Goal: Task Accomplishment & Management: Manage account settings

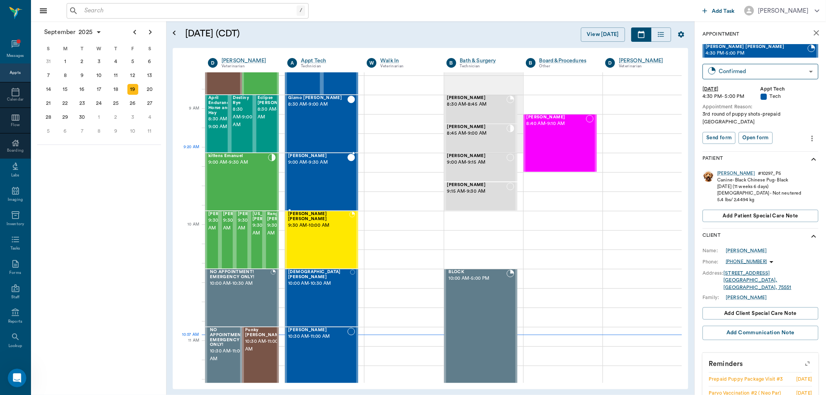
scroll to position [86, 0]
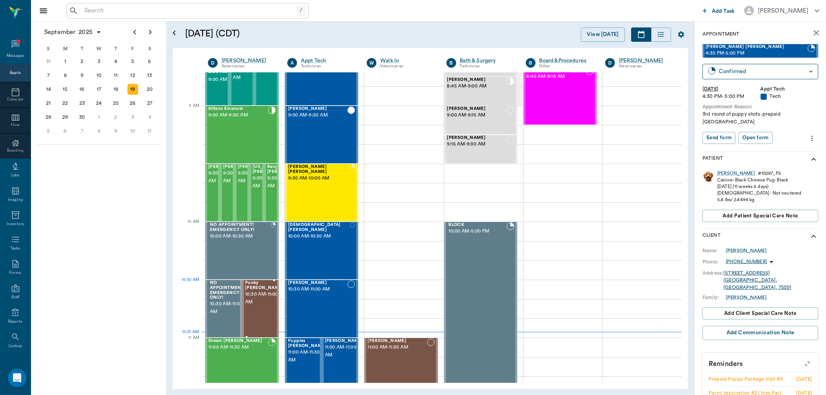
drag, startPoint x: 258, startPoint y: 299, endPoint x: 254, endPoint y: 275, distance: 24.2
click at [264, 291] on span "10:30 AM - 11:00 AM" at bounding box center [264, 298] width 39 height 15
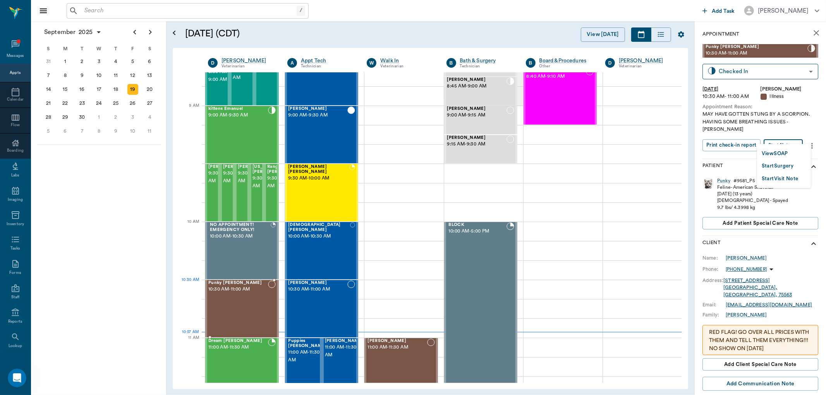
click at [783, 136] on body "/ ​ Add Task [PERSON_NAME] Nectar Messages Appts Calendar Flow Boarding Labs Im…" at bounding box center [413, 197] width 826 height 395
click at [777, 153] on button "View SOAP" at bounding box center [775, 153] width 26 height 9
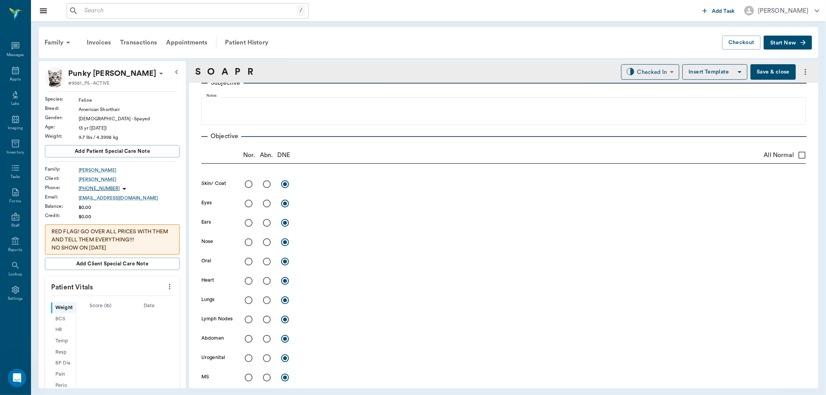
type input "63ec2f075fda476ae8351a4d"
type input "65d2be4f46e3a538d89b8c15"
type textarea "MAY HAVE GOTTEN STUNG BY A SCORPION. HAVING SOME BREATHING ISSUES -[PERSON_NAME]"
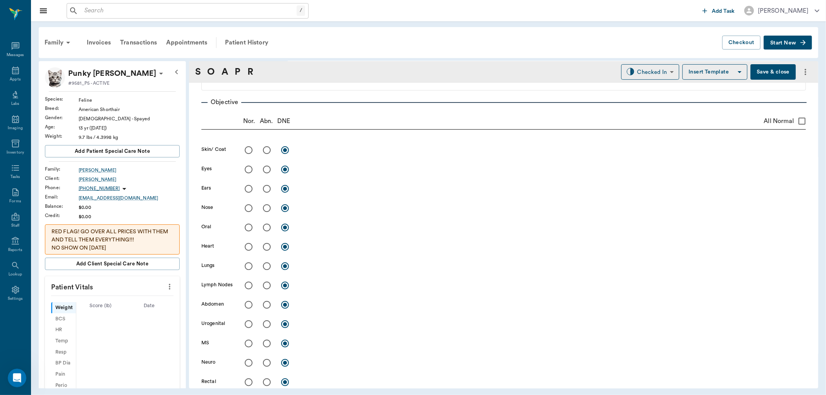
type input "[DATE]"
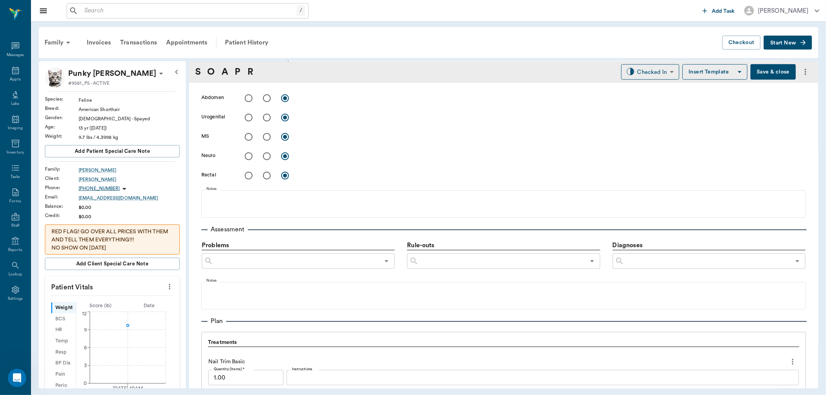
scroll to position [480, 0]
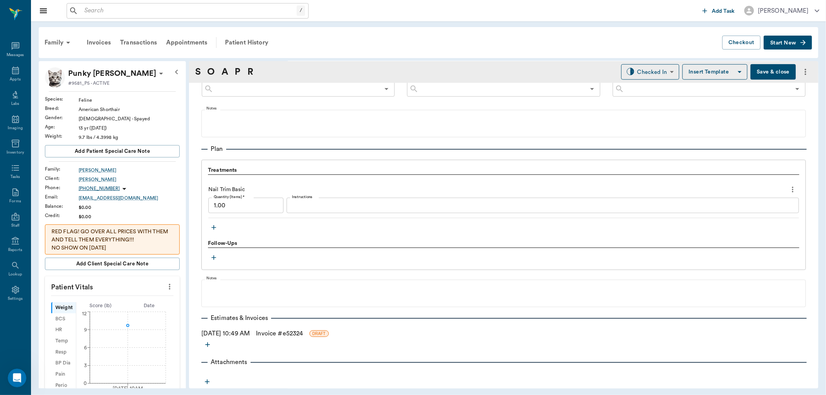
click at [215, 228] on icon "button" at bounding box center [214, 228] width 8 height 8
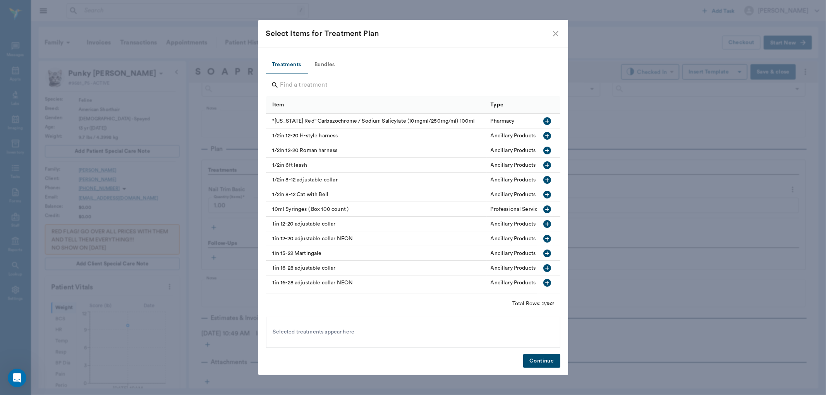
click at [288, 80] on input "Search" at bounding box center [413, 85] width 267 height 12
type input "CBC"
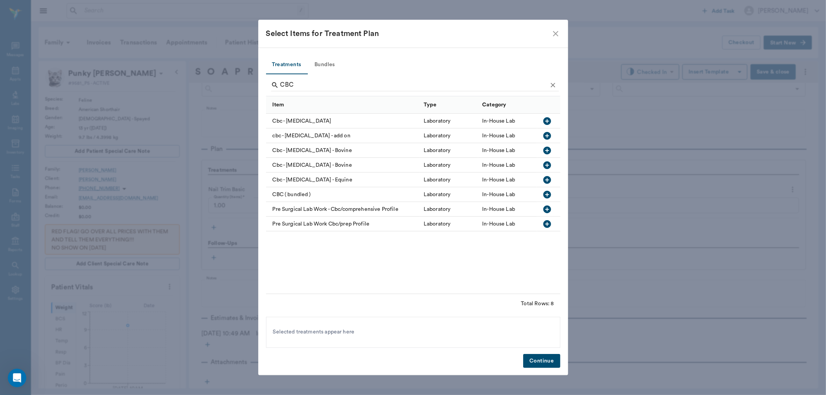
drag, startPoint x: 553, startPoint y: 29, endPoint x: 680, endPoint y: 58, distance: 130.3
click at [554, 30] on icon "close" at bounding box center [555, 33] width 9 height 9
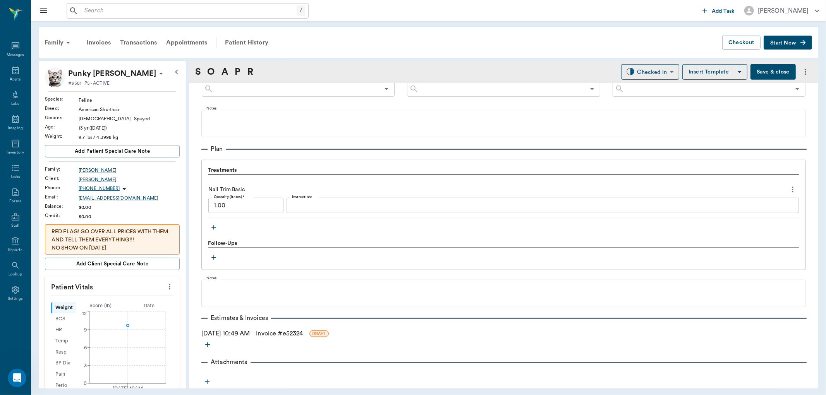
click at [753, 70] on button "Save & close" at bounding box center [772, 71] width 45 height 15
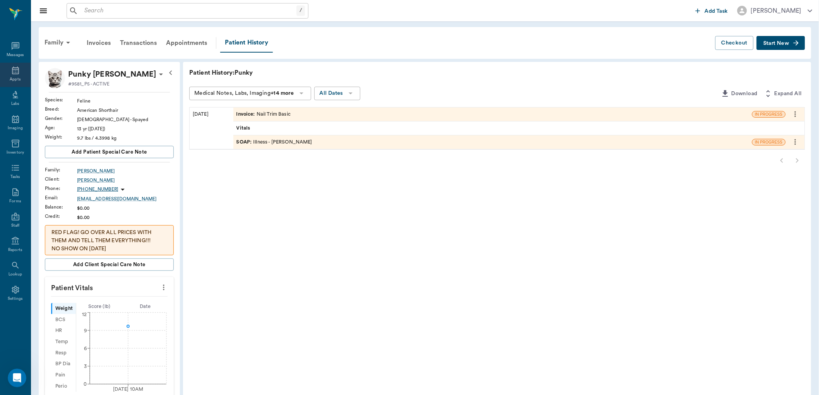
click at [16, 69] on icon at bounding box center [15, 70] width 9 height 9
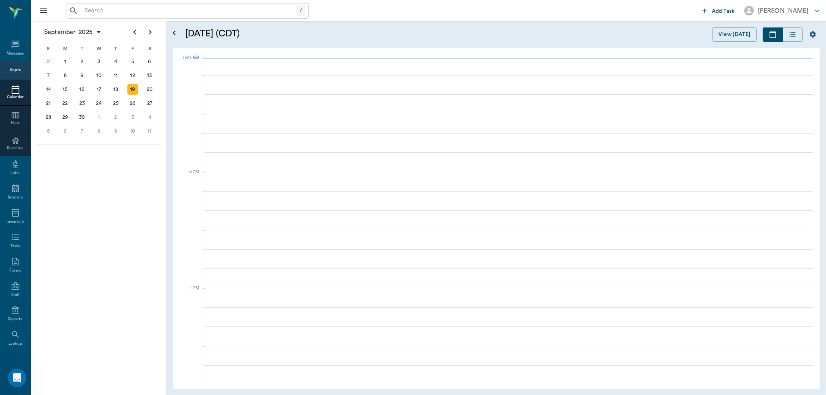
scroll to position [349, 0]
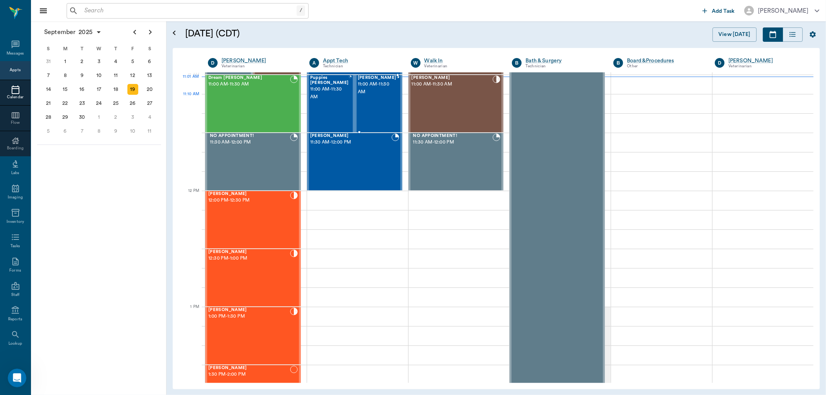
click at [378, 101] on div "[PERSON_NAME] 11:00 AM - 11:30 AM" at bounding box center [377, 104] width 39 height 57
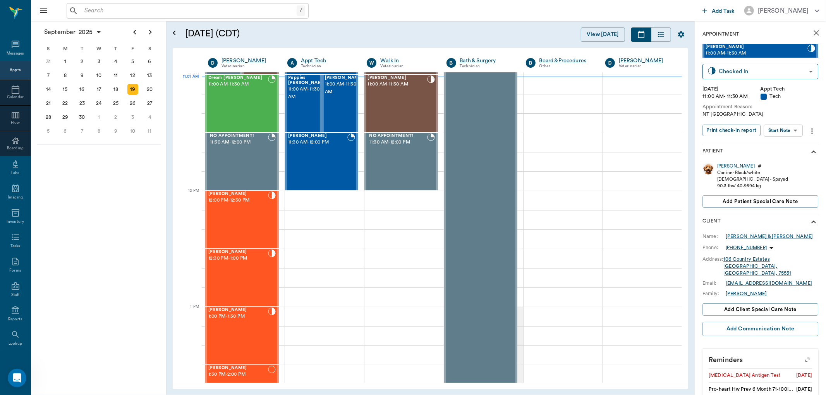
click at [797, 130] on body "/ ​ Add Task [PERSON_NAME] Nectar Messages Appts Calendar Flow Boarding Labs Im…" at bounding box center [413, 197] width 826 height 395
click at [785, 146] on button "Start SOAP" at bounding box center [775, 146] width 26 height 9
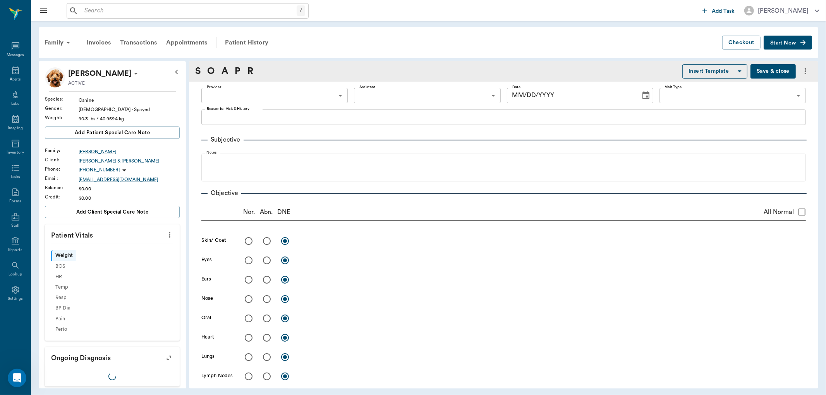
type input "63ec2f075fda476ae8351a4c"
type input "65d2be4f46e3a538d89b8c1a"
type textarea "NT [GEOGRAPHIC_DATA]"
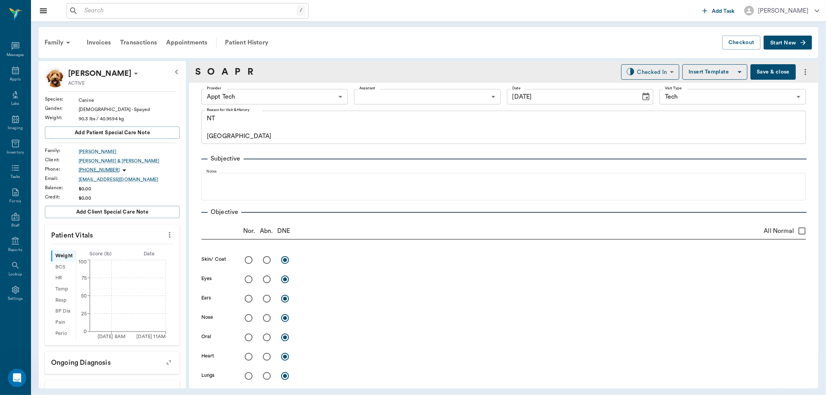
type input "[DATE]"
click at [382, 96] on body "/ ​ Add Task [PERSON_NAME] Nectar Messages Appts Labs Imaging Inventory Tasks F…" at bounding box center [413, 197] width 826 height 395
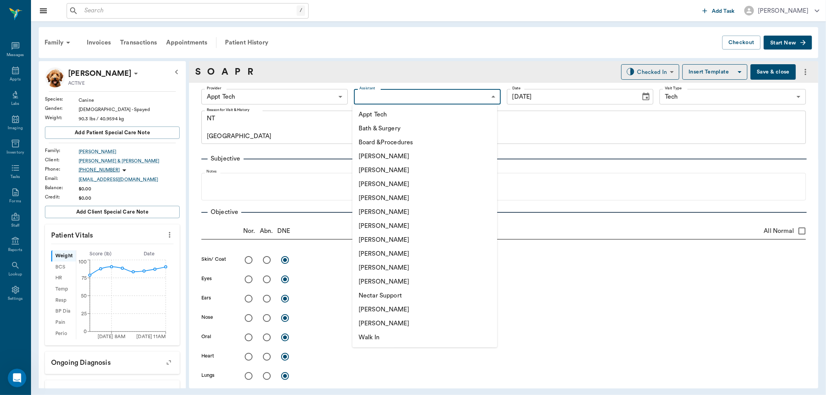
click at [399, 311] on li "[PERSON_NAME]" at bounding box center [424, 310] width 145 height 14
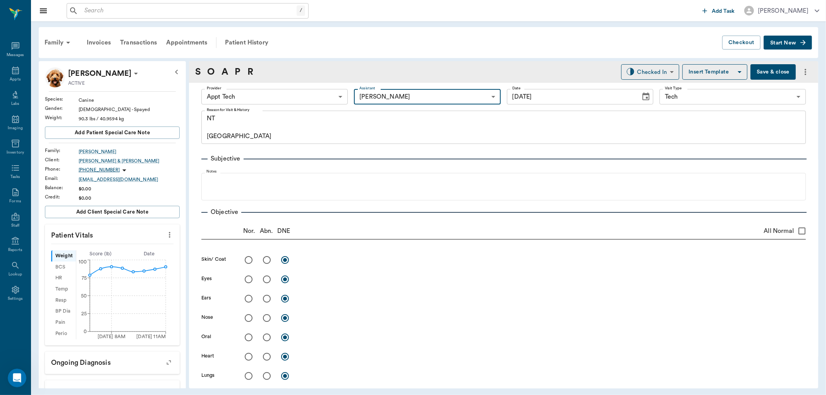
type input "6740bf97de10e07744acf1eb"
click at [165, 235] on icon "more" at bounding box center [169, 234] width 9 height 9
click at [154, 248] on span "Enter Vitals" at bounding box center [130, 248] width 65 height 8
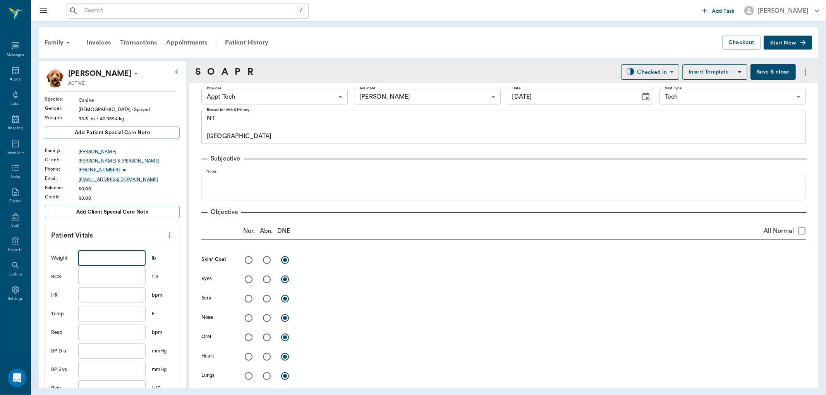
click at [130, 261] on input "text" at bounding box center [111, 258] width 67 height 15
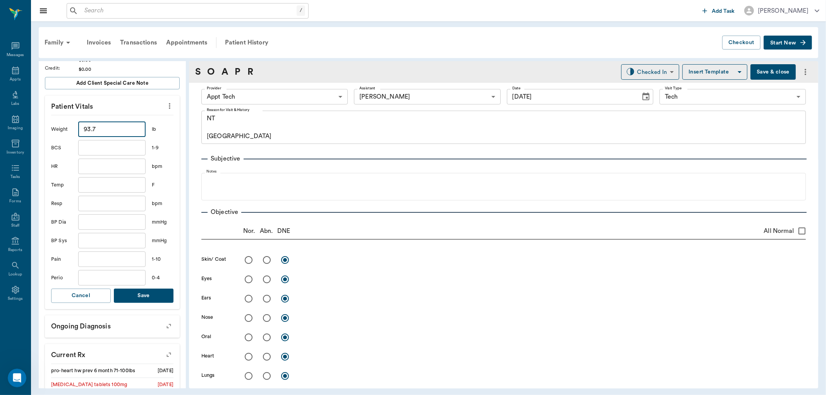
type input "93.7"
click at [148, 301] on button "Save" at bounding box center [144, 296] width 60 height 14
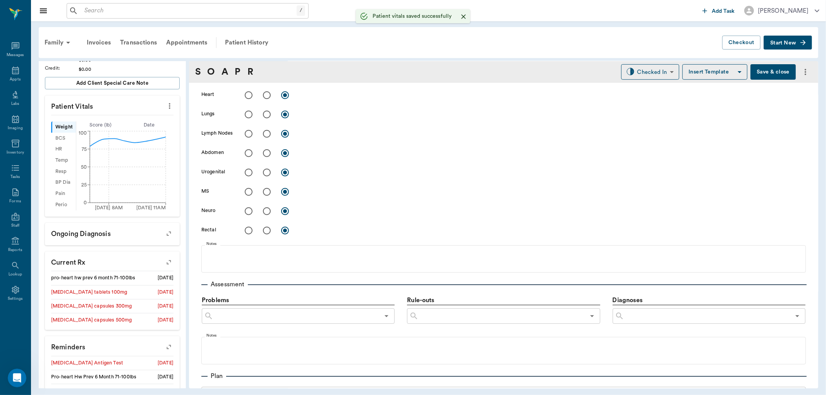
scroll to position [344, 0]
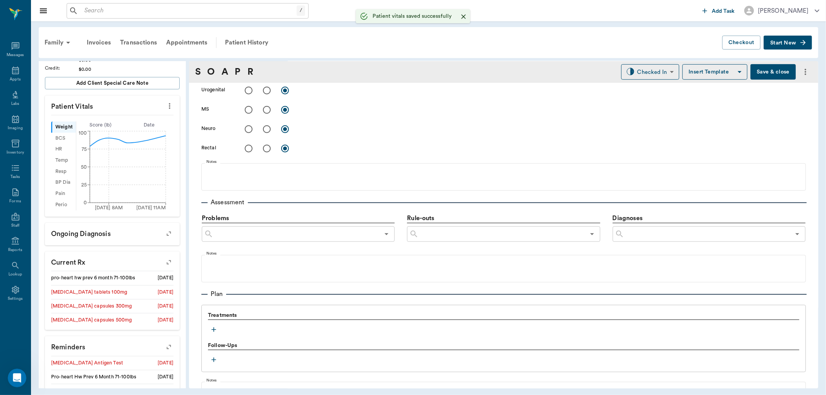
click at [212, 328] on icon "button" at bounding box center [214, 330] width 8 height 8
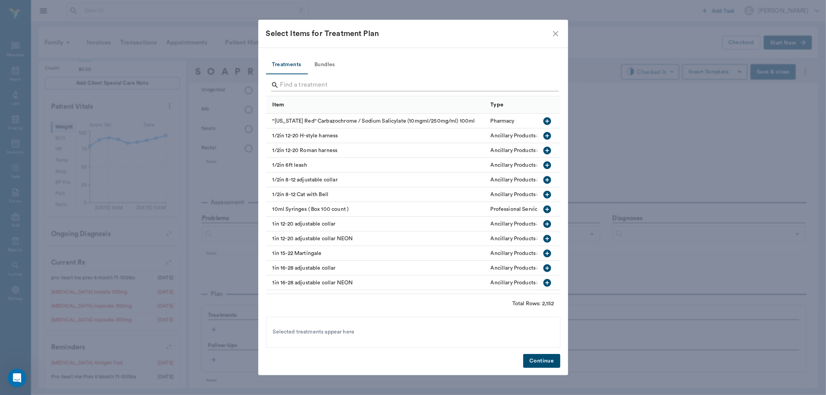
drag, startPoint x: 324, startPoint y: 83, endPoint x: 310, endPoint y: 88, distance: 14.6
click at [318, 86] on input "Search" at bounding box center [413, 85] width 267 height 12
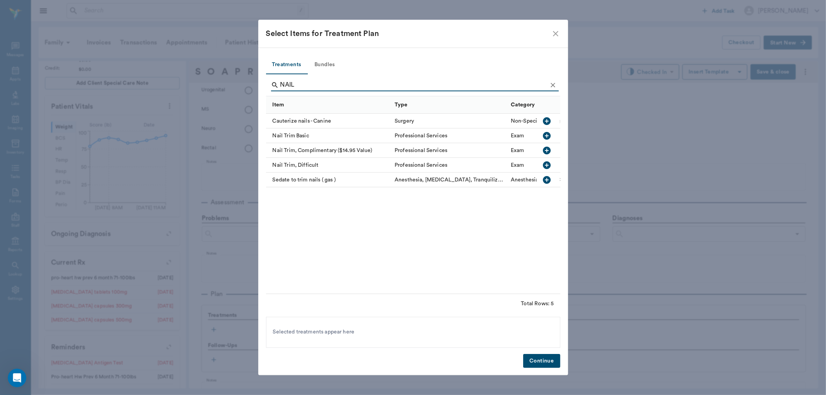
type input "NAIL"
click at [548, 137] on icon "button" at bounding box center [547, 136] width 8 height 8
click at [543, 363] on button "Continue" at bounding box center [541, 361] width 37 height 14
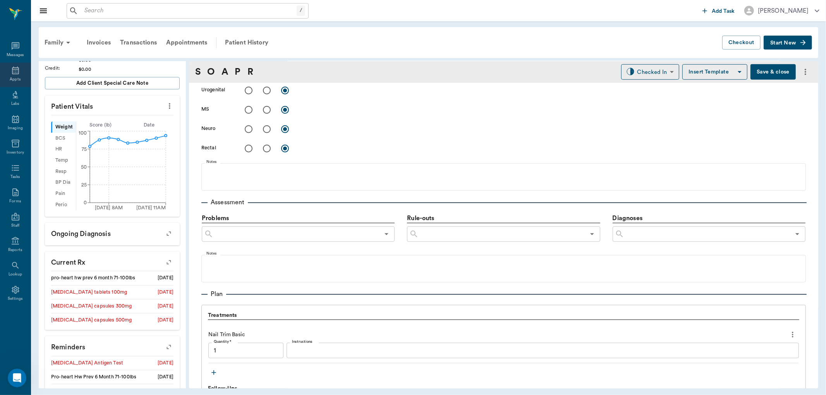
type input "1.00"
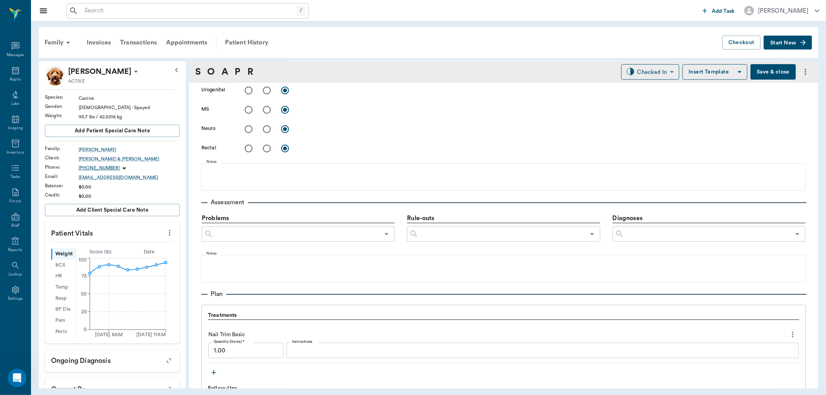
scroll to position [0, 0]
click at [757, 71] on button "Save & close" at bounding box center [772, 71] width 45 height 15
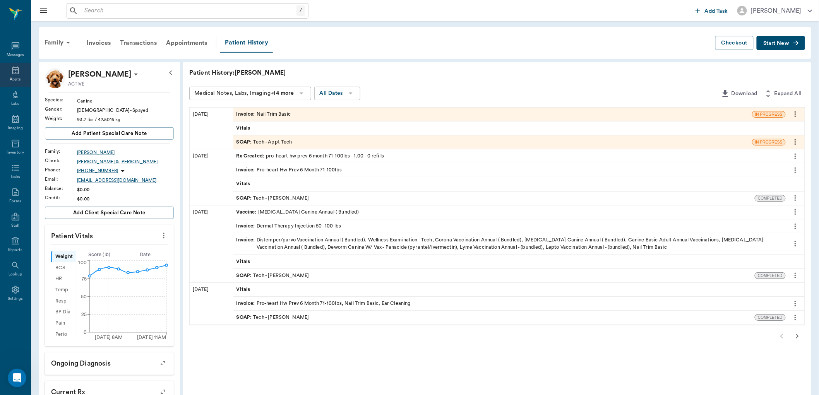
click at [16, 70] on icon at bounding box center [15, 70] width 9 height 9
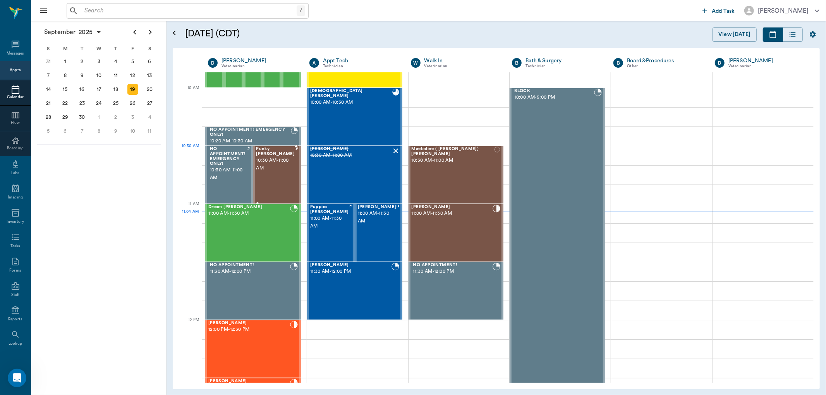
scroll to position [220, 0]
click at [460, 218] on div "[PERSON_NAME] 11:00 AM - 11:30 AM" at bounding box center [452, 233] width 81 height 57
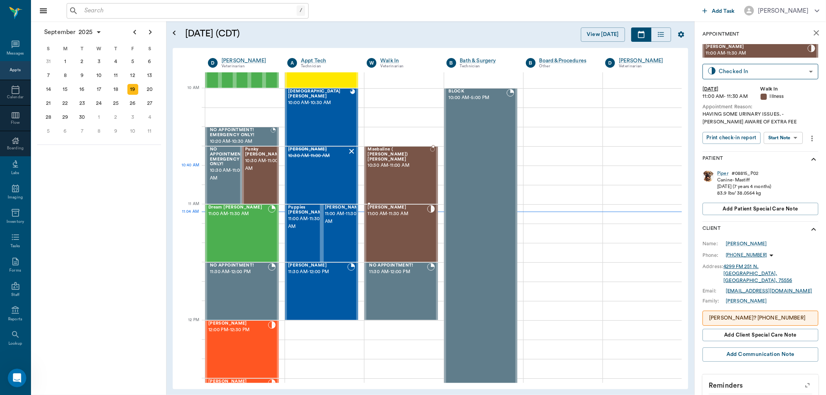
click at [384, 169] on div "Maebaline ( [PERSON_NAME]) [PERSON_NAME] 10:30 AM - 11:00 AM" at bounding box center [398, 175] width 63 height 57
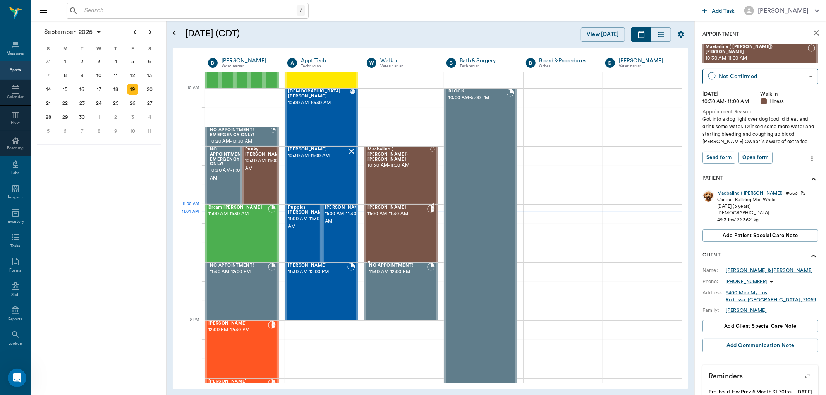
click at [394, 220] on div "[PERSON_NAME] 11:00 AM - 11:30 AM" at bounding box center [396, 233] width 59 height 57
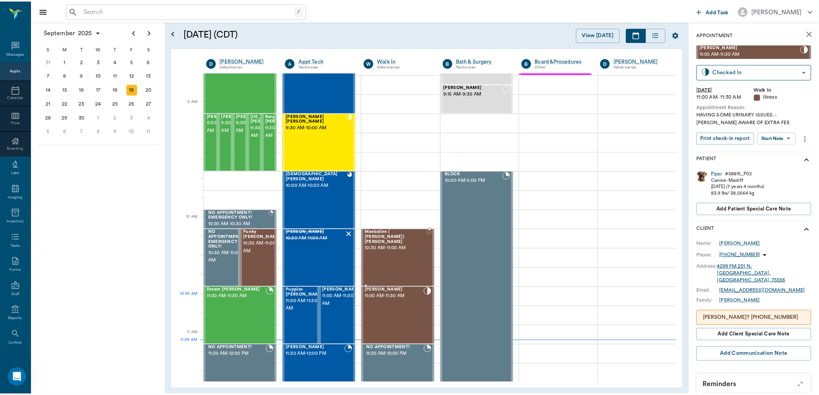
scroll to position [91, 0]
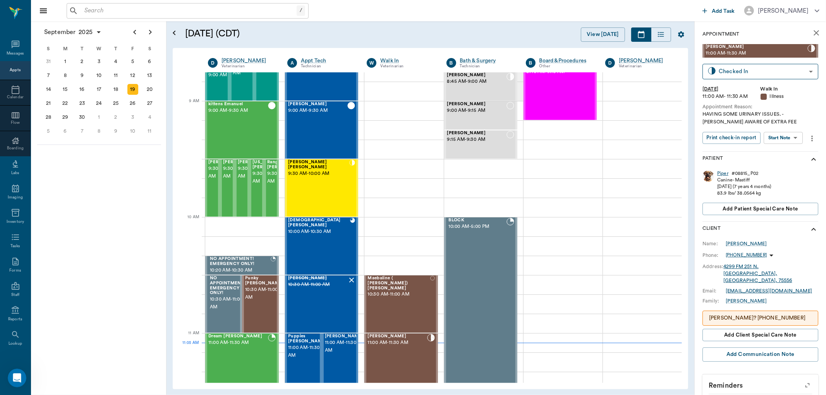
click at [719, 175] on div "Piper" at bounding box center [722, 173] width 11 height 7
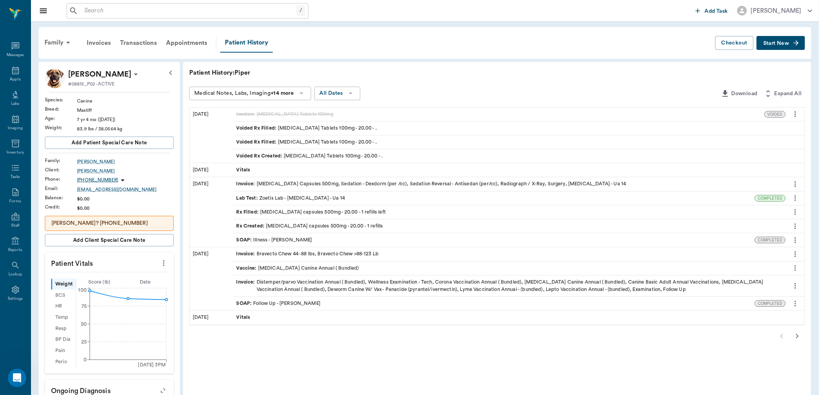
click at [288, 240] on div "SOAP : Illness - [PERSON_NAME]" at bounding box center [275, 240] width 76 height 7
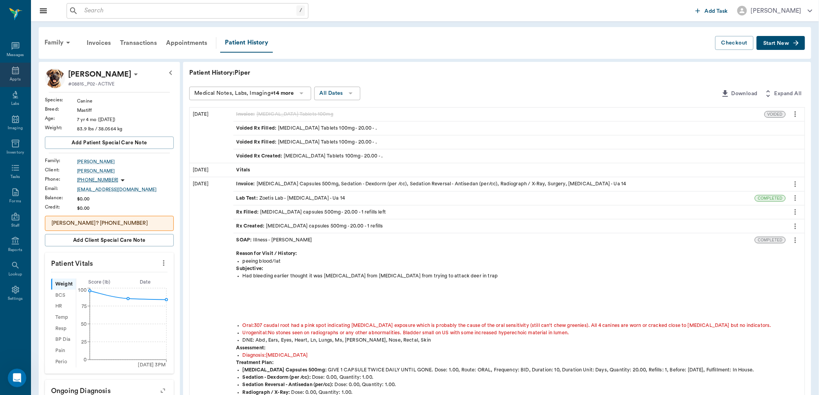
click at [19, 75] on icon at bounding box center [15, 70] width 9 height 9
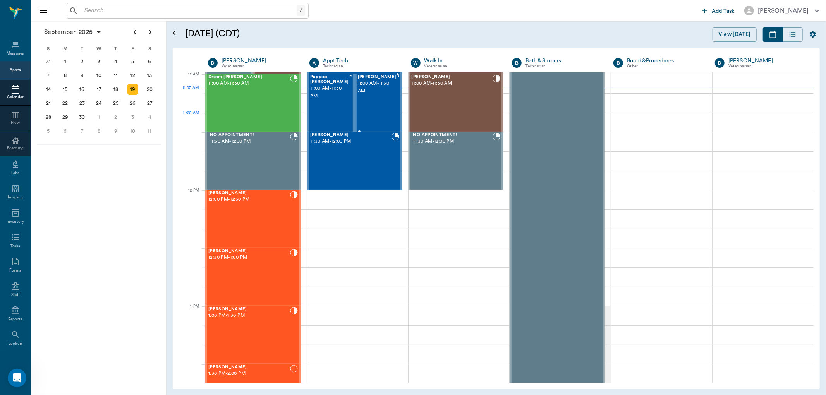
scroll to position [350, 0]
click at [374, 110] on div "[PERSON_NAME] 11:00 AM - 11:30 AM" at bounding box center [377, 103] width 39 height 57
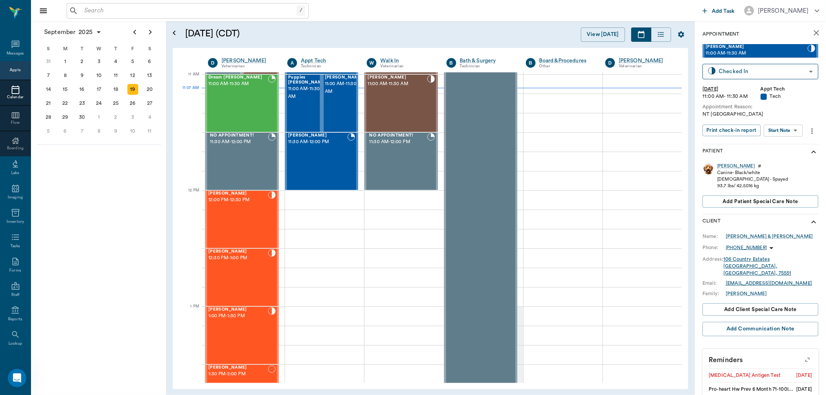
click at [788, 131] on body "/ ​ Add Task [PERSON_NAME] Nectar Messages Appts Calendar Flow Boarding Labs Im…" at bounding box center [413, 197] width 826 height 395
click at [790, 142] on li "View SOAP" at bounding box center [784, 145] width 54 height 13
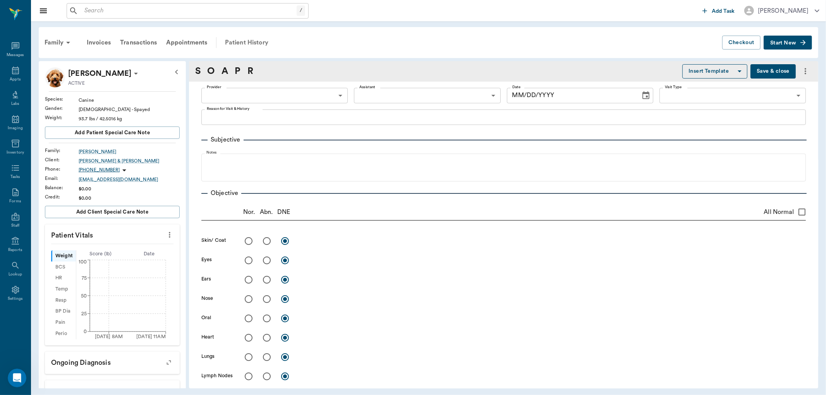
click at [265, 42] on div "Patient History" at bounding box center [246, 42] width 53 height 19
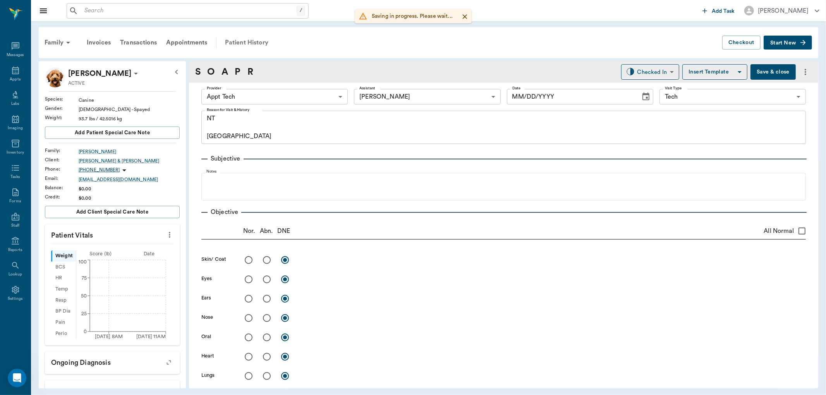
type input "63ec2f075fda476ae8351a4c"
type input "6740bf97de10e07744acf1eb"
type input "65d2be4f46e3a538d89b8c1a"
type textarea "NT [GEOGRAPHIC_DATA]"
type input "[DATE]"
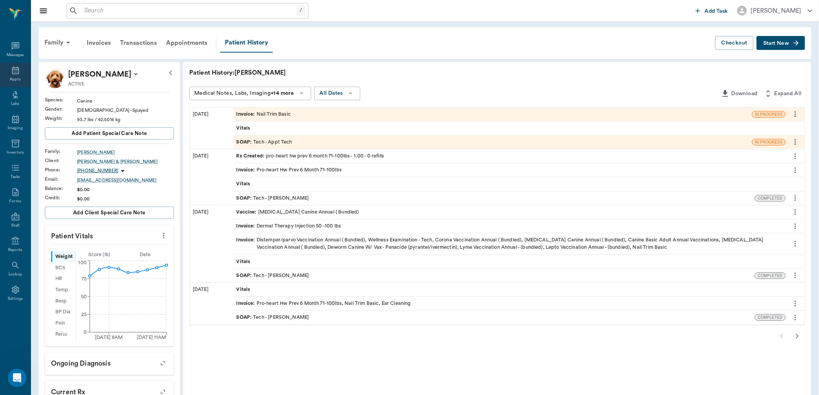
click at [12, 72] on icon at bounding box center [15, 71] width 7 height 8
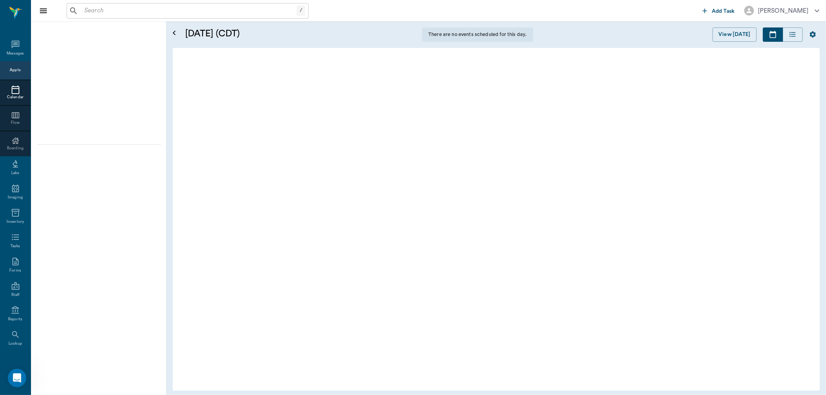
click at [12, 80] on div "Calendar" at bounding box center [15, 93] width 31 height 26
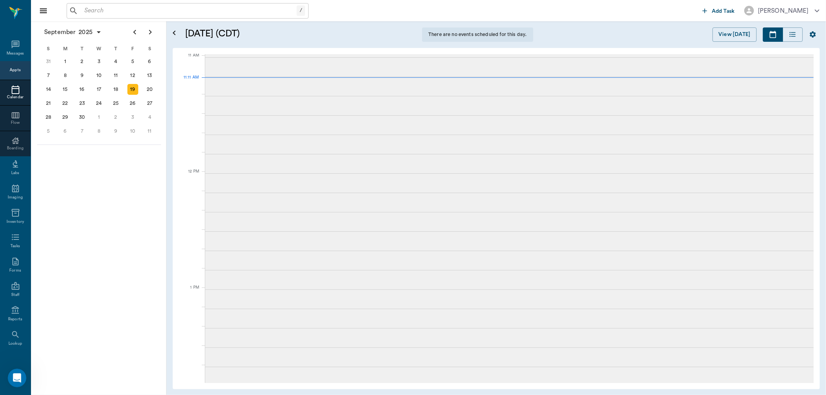
scroll to position [350, 0]
click at [77, 215] on div "[DATE] S M T W T F S 27 28 29 30 [DATE] 1 2 3 4 5 6 7 8 9 10 11 12 13 14 15 16 …" at bounding box center [99, 208] width 136 height 374
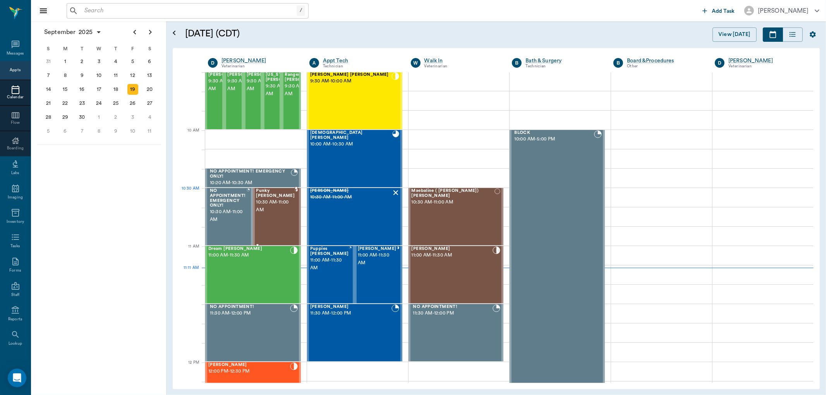
scroll to position [177, 0]
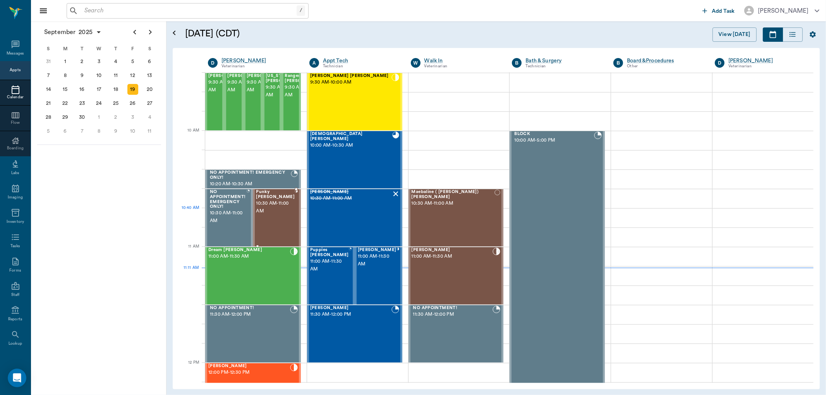
click at [280, 217] on div "Punky [PERSON_NAME] 10:30 AM - 11:00 AM" at bounding box center [275, 218] width 39 height 57
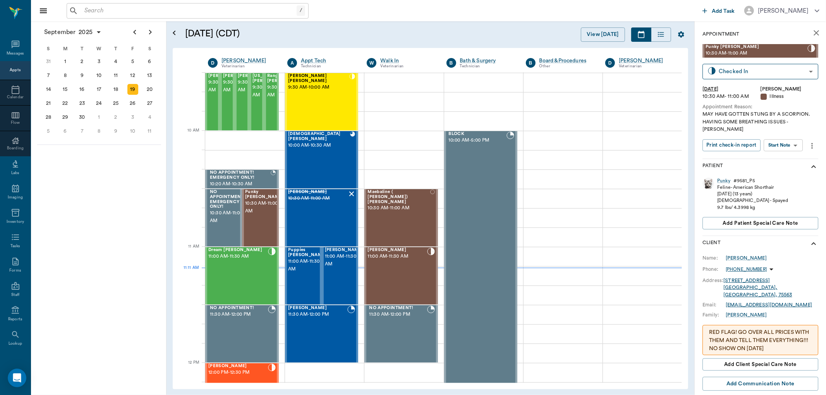
click at [801, 136] on body "/ ​ Add Task [PERSON_NAME] Nectar Messages Appts Calendar Flow Boarding Labs Im…" at bounding box center [413, 197] width 826 height 395
click at [780, 149] on div "View SOAP" at bounding box center [775, 154] width 26 height 10
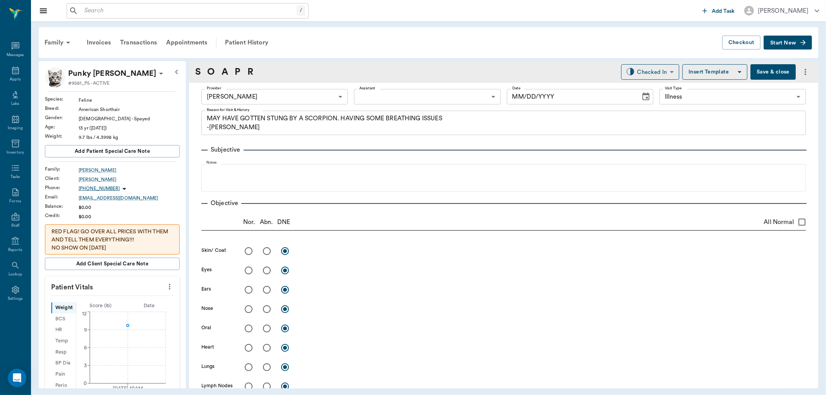
type input "63ec2f075fda476ae8351a4d"
type input "65d2be4f46e3a538d89b8c15"
type textarea "MAY HAVE GOTTEN STUNG BY A SCORPION. HAVING SOME BREATHING ISSUES -[PERSON_NAME]"
type input "[DATE]"
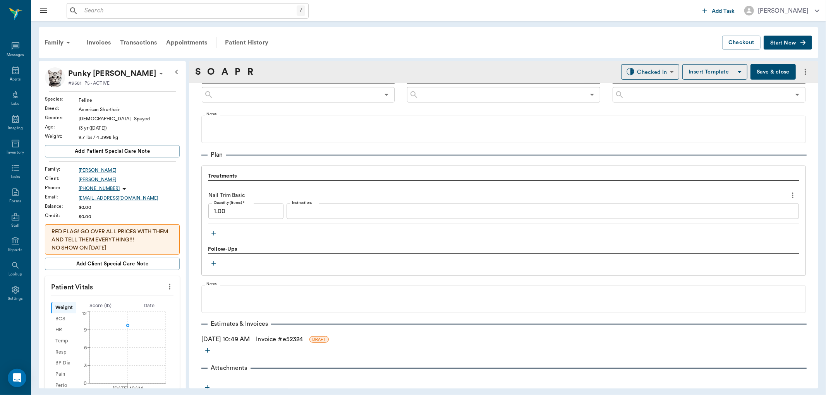
scroll to position [480, 0]
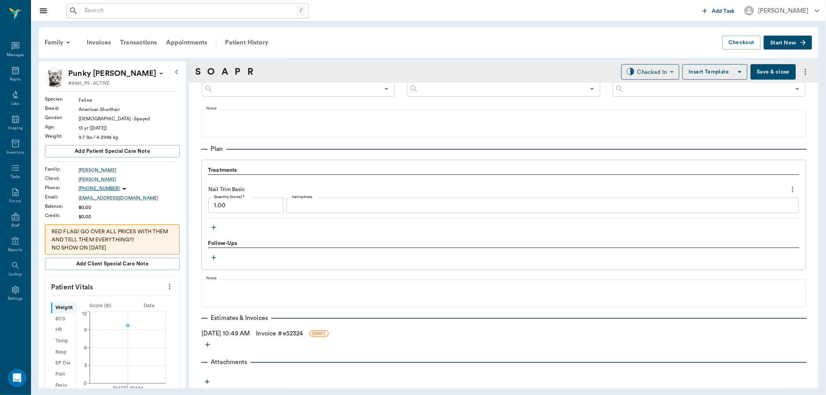
click at [211, 224] on icon "button" at bounding box center [214, 228] width 8 height 8
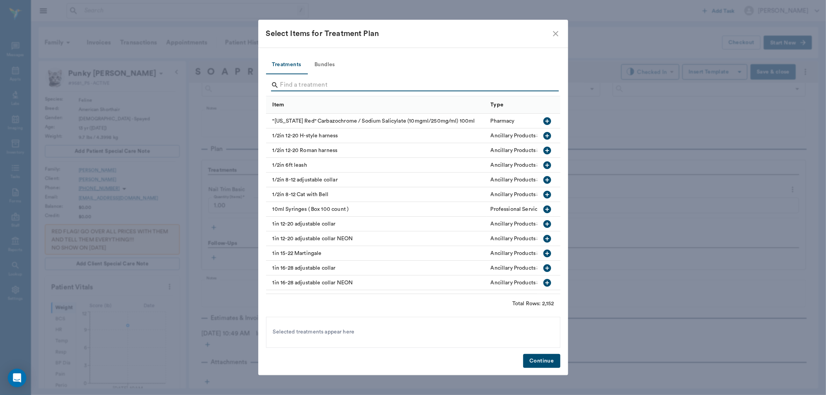
click at [292, 80] on input "Search" at bounding box center [413, 85] width 267 height 12
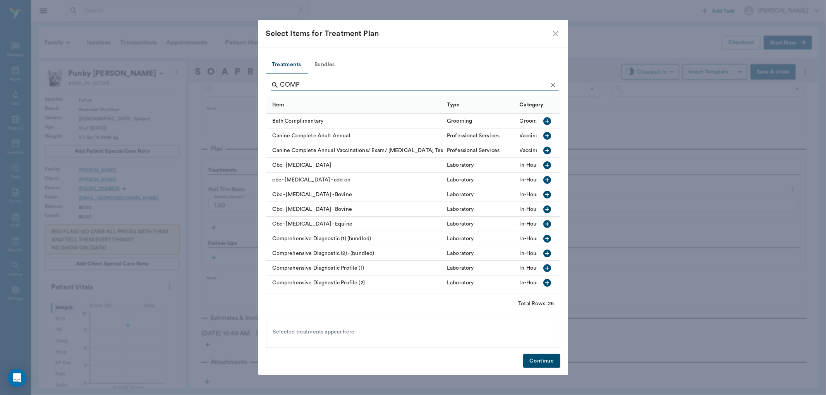
type input "COMP"
click at [543, 266] on icon "button" at bounding box center [547, 268] width 8 height 8
click at [540, 359] on button "Continue" at bounding box center [541, 361] width 37 height 14
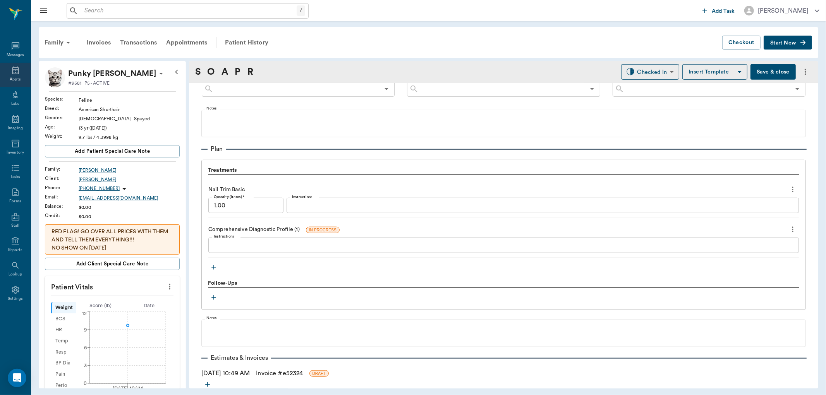
click at [12, 70] on icon at bounding box center [15, 70] width 9 height 9
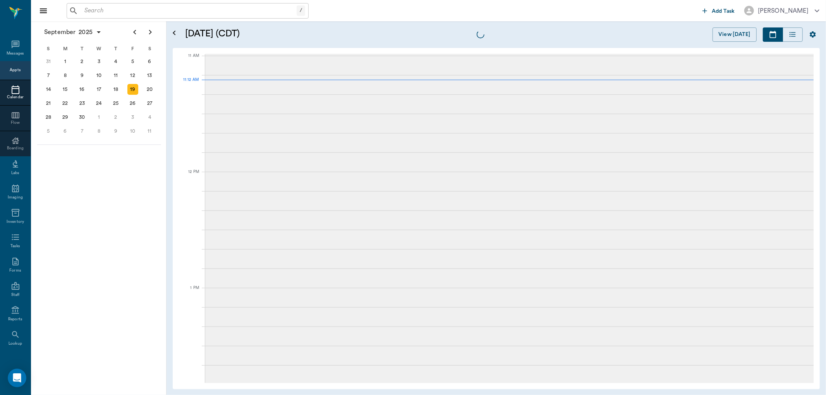
scroll to position [349, 0]
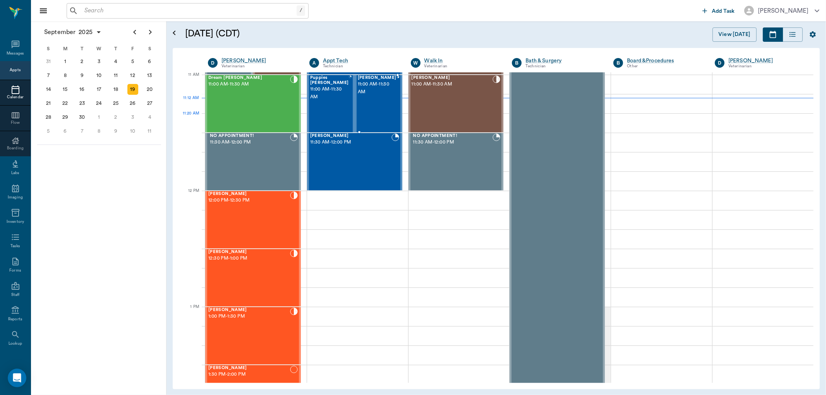
click at [376, 114] on div "[PERSON_NAME] 11:00 AM - 11:30 AM" at bounding box center [377, 104] width 39 height 57
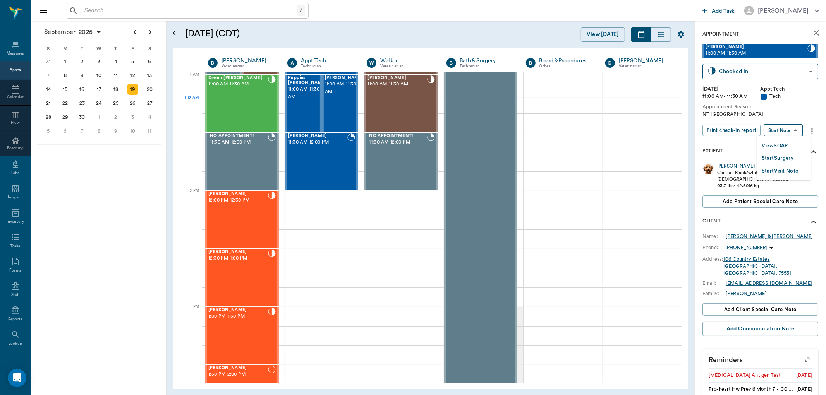
click at [788, 129] on body "/ ​ Add Task Dr. Bert Ellsworth Nectar Messages Appts Calendar Flow Boarding La…" at bounding box center [413, 197] width 826 height 395
click at [791, 146] on li "View SOAP" at bounding box center [784, 145] width 54 height 13
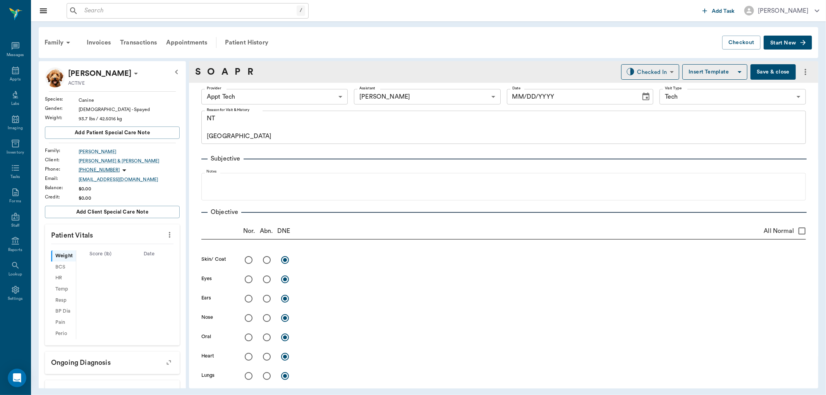
type input "63ec2f075fda476ae8351a4c"
type input "6740bf97de10e07744acf1eb"
type input "65d2be4f46e3a538d89b8c1a"
type textarea "NT [GEOGRAPHIC_DATA]"
type input "[DATE]"
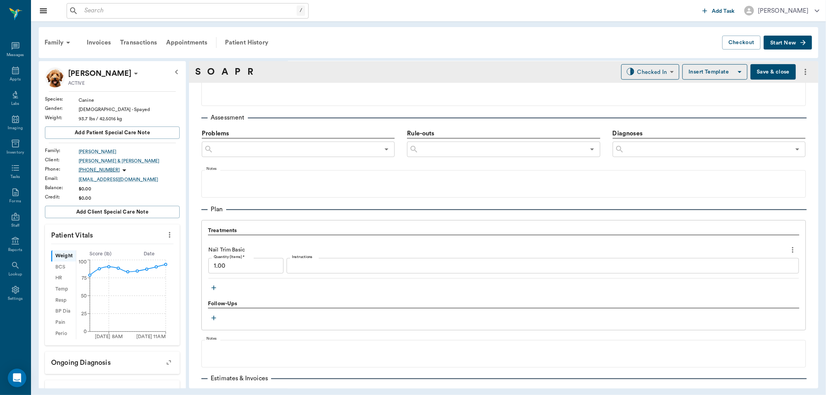
scroll to position [430, 0]
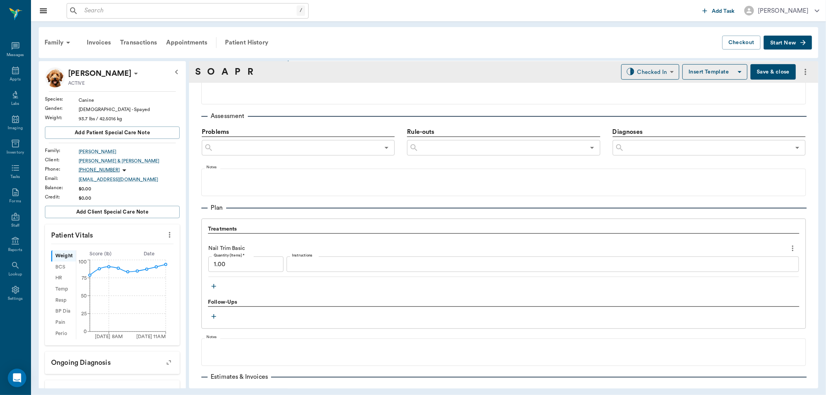
click at [215, 291] on button "button" at bounding box center [214, 287] width 12 height 12
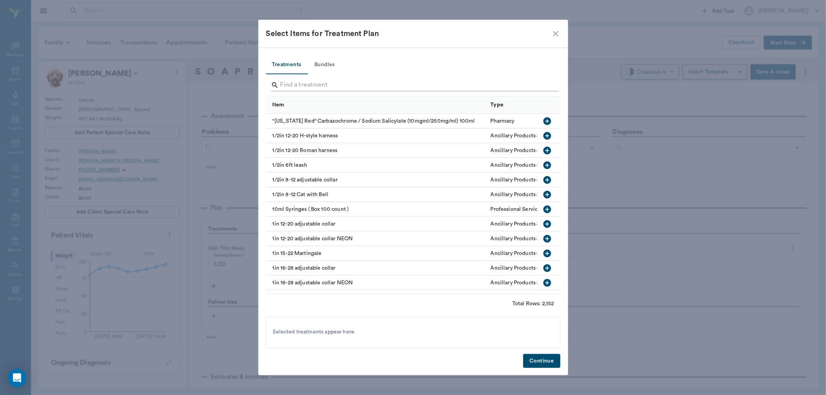
click at [309, 85] on input "Search" at bounding box center [413, 85] width 267 height 12
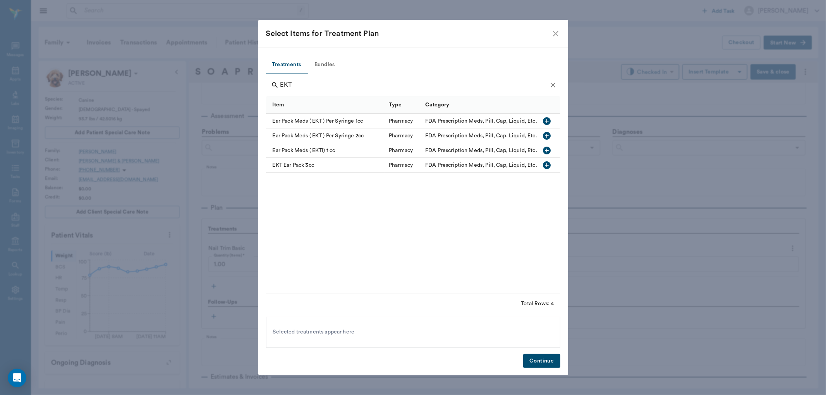
click at [548, 122] on icon "button" at bounding box center [547, 121] width 8 height 8
drag, startPoint x: 338, startPoint y: 84, endPoint x: 222, endPoint y: 84, distance: 116.6
click at [222, 84] on div "Select Items for Treatment Plan Treatments Bundles EKT Item Type Category Ear P…" at bounding box center [413, 197] width 826 height 395
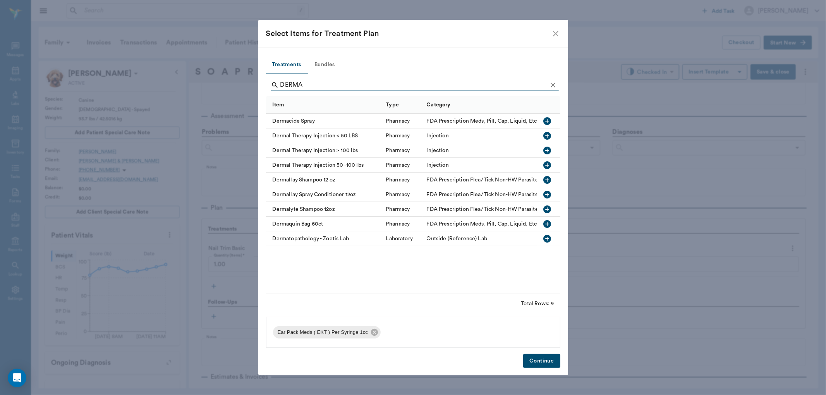
type input "DERMA"
click at [548, 152] on icon "button" at bounding box center [547, 151] width 8 height 8
click at [544, 361] on button "Continue" at bounding box center [541, 361] width 37 height 14
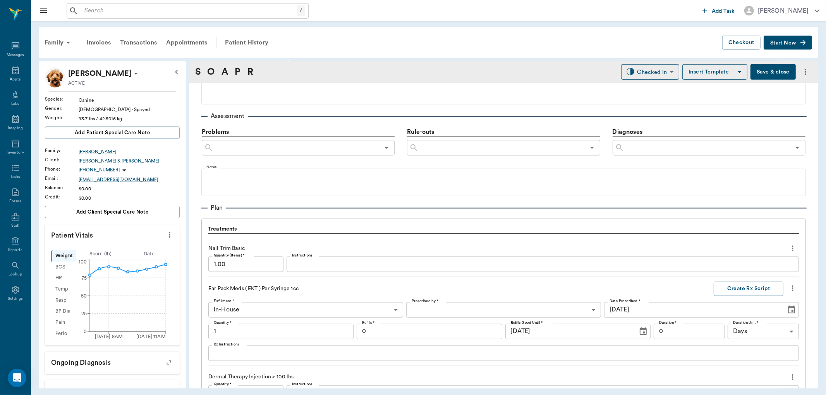
scroll to position [618, 0]
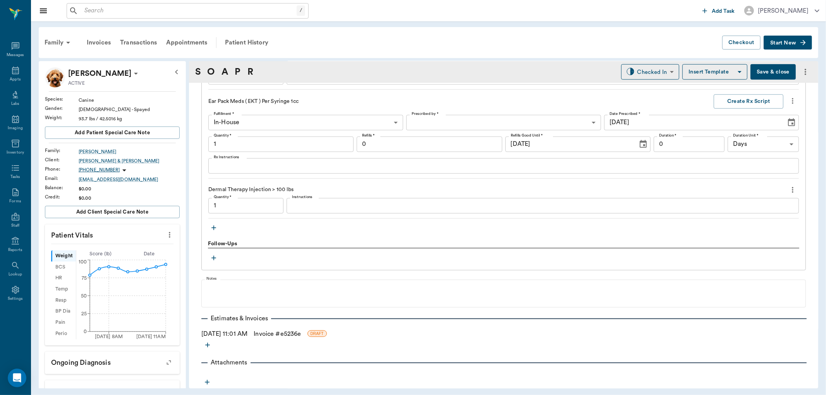
type input "1.00"
click at [788, 188] on icon "more" at bounding box center [792, 189] width 9 height 9
click at [737, 219] on span "Delete" at bounding box center [753, 217] width 65 height 8
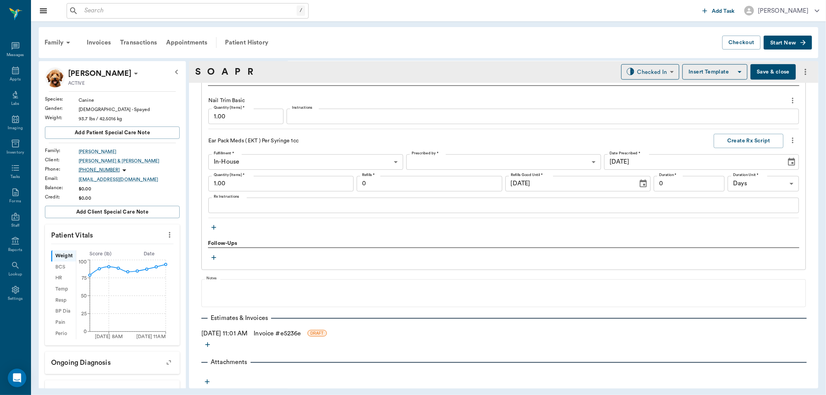
scroll to position [578, 0]
click at [215, 229] on icon "button" at bounding box center [214, 228] width 8 height 8
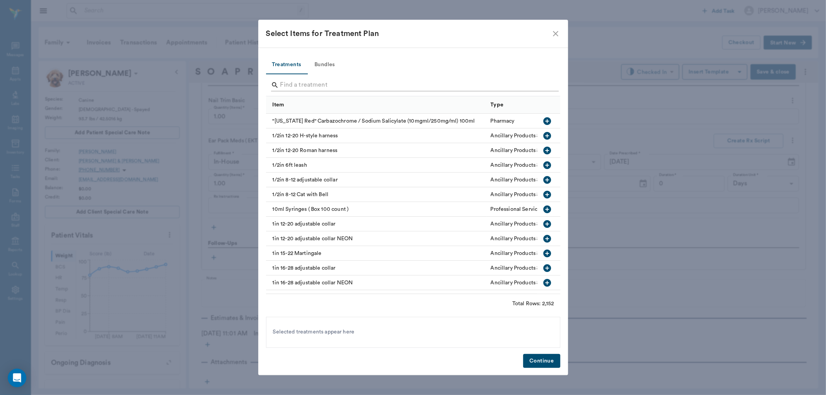
click at [310, 82] on input "Search" at bounding box center [413, 85] width 267 height 12
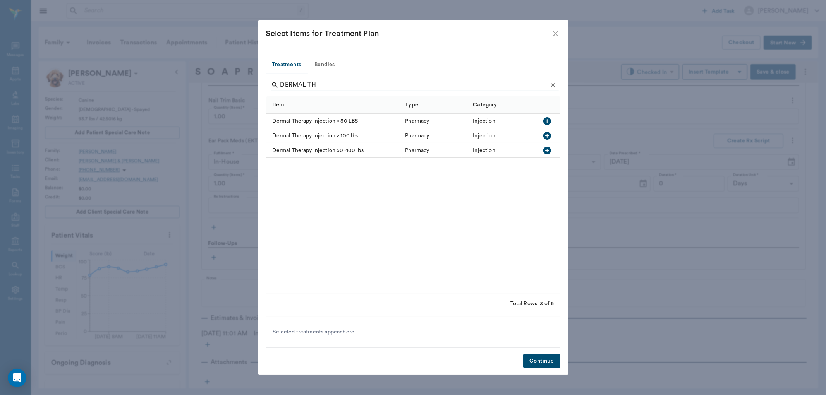
type input "DERMAL TH"
click at [547, 150] on icon "button" at bounding box center [547, 150] width 9 height 9
click at [550, 361] on button "Continue" at bounding box center [541, 361] width 37 height 14
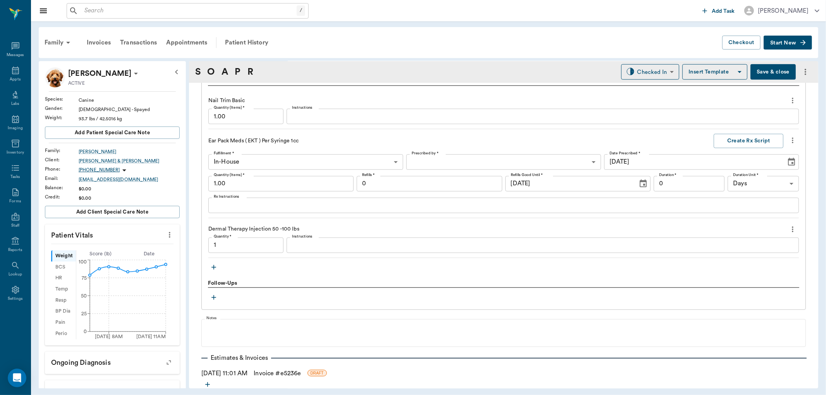
type input "1.00"
click at [228, 207] on textarea "Rx Instructions" at bounding box center [504, 205] width 580 height 9
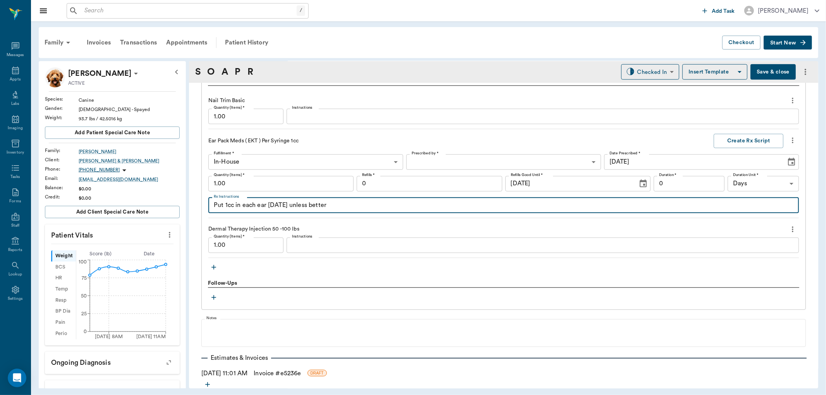
type textarea "Put 1cc in each ear in 2 weeks unless better"
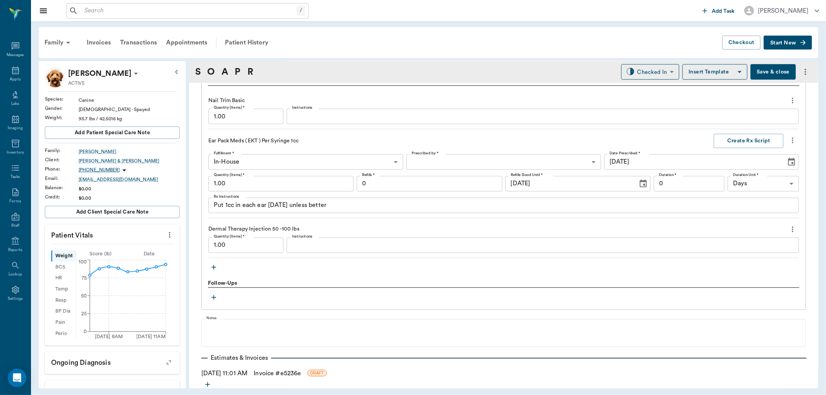
click at [788, 162] on icon "Choose date, selected date is Sep 19, 2025" at bounding box center [791, 162] width 7 height 8
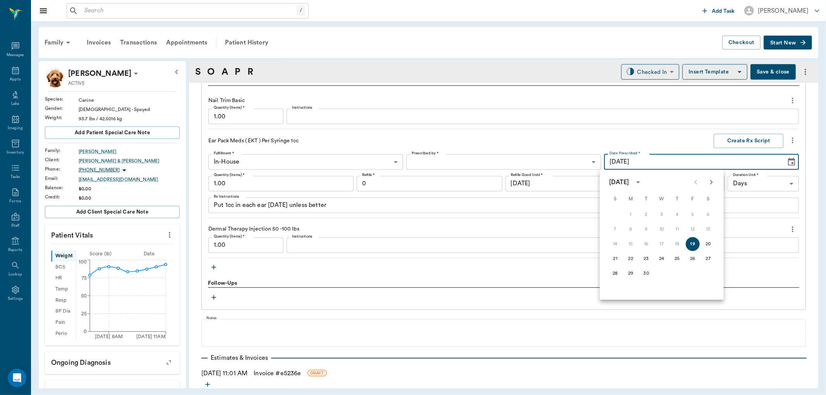
click at [788, 162] on icon "Choose date, selected date is Sep 19, 2025" at bounding box center [791, 162] width 7 height 8
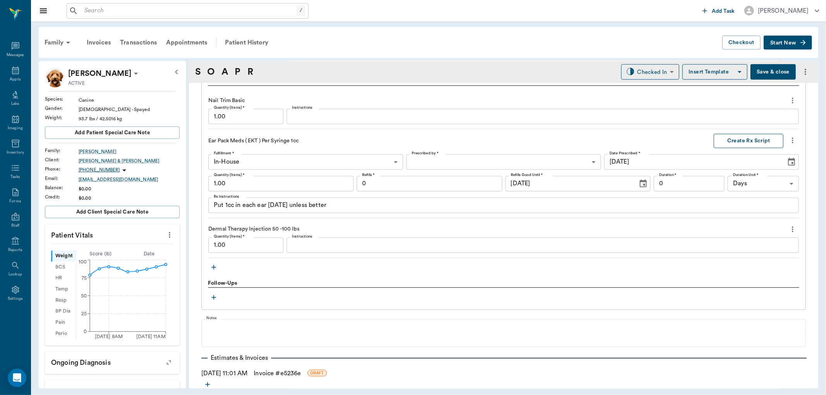
click at [742, 142] on button "Create Rx Script" at bounding box center [749, 141] width 70 height 14
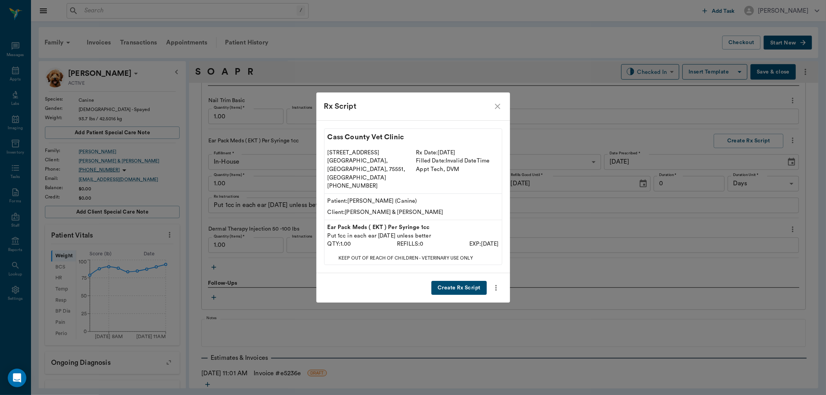
click at [448, 281] on button "Create Rx Script" at bounding box center [458, 288] width 55 height 14
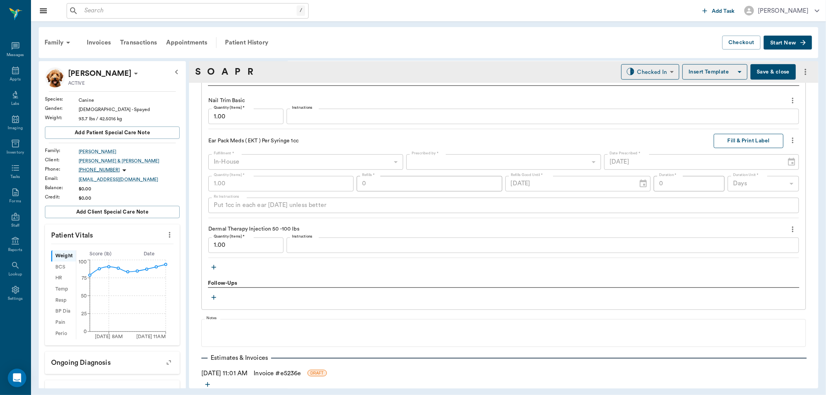
click at [734, 142] on button "Fill & Print Label" at bounding box center [749, 141] width 70 height 14
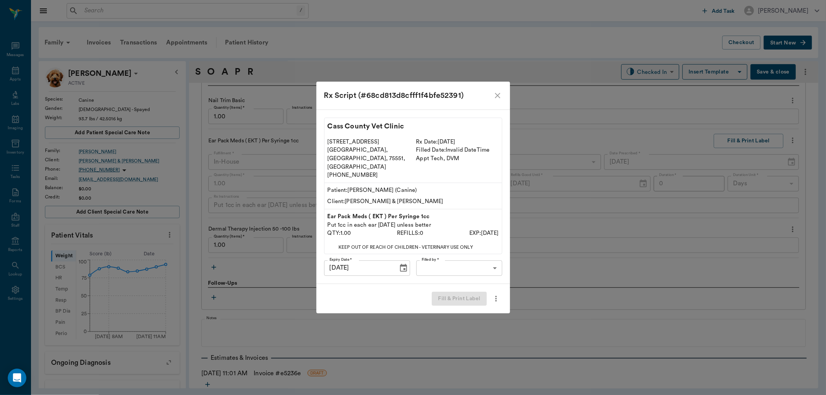
click at [434, 262] on body "/ ​ Add Task Dr. Bert Ellsworth Nectar Messages Appts Labs Imaging Inventory Ta…" at bounding box center [413, 197] width 826 height 395
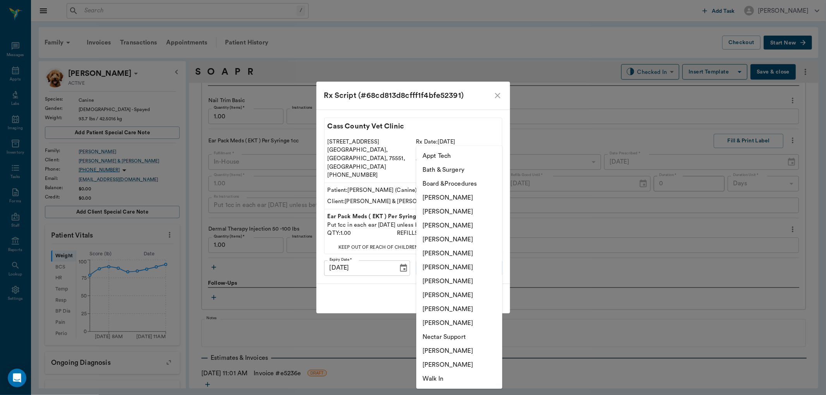
click at [440, 350] on li "[PERSON_NAME]" at bounding box center [459, 351] width 86 height 14
type input "6740bf97de10e07744acf1eb"
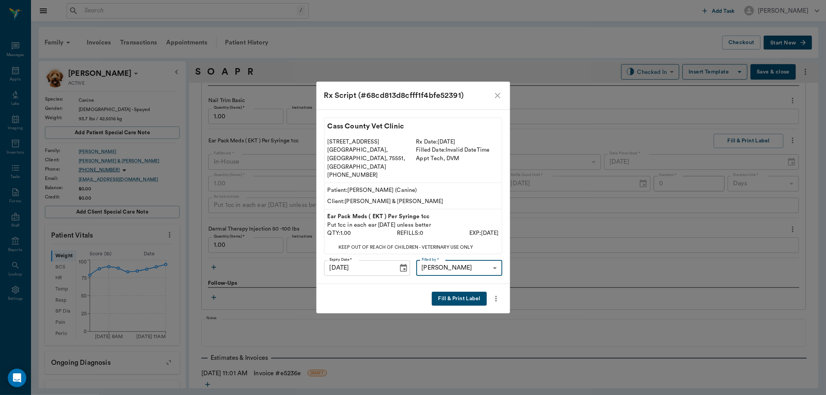
click at [446, 292] on button "Fill & Print Label" at bounding box center [459, 299] width 55 height 14
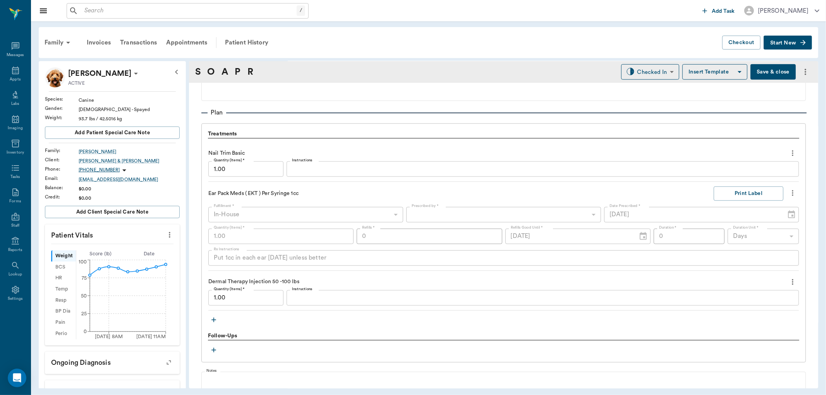
scroll to position [559, 0]
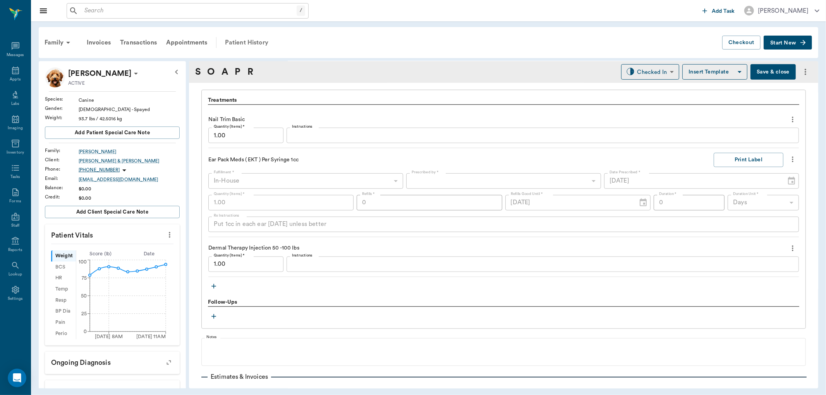
click at [256, 38] on div "Patient History" at bounding box center [246, 42] width 53 height 19
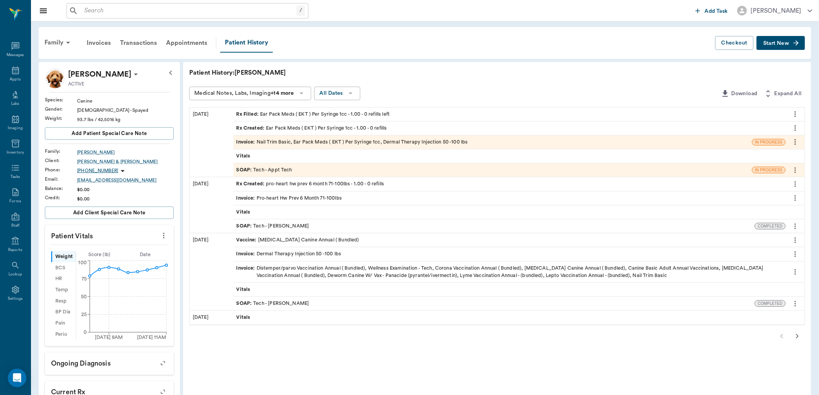
click at [321, 253] on div "Invoice : Dermal Therapy Injection 50 -100 lbs" at bounding box center [289, 254] width 105 height 7
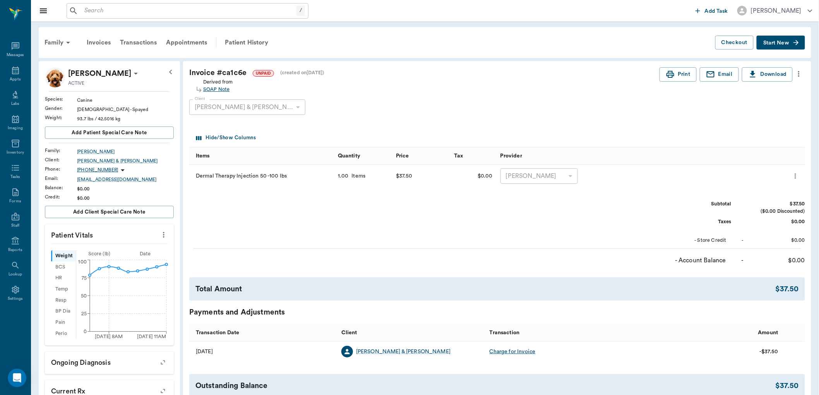
click at [227, 88] on div "SOAP Note" at bounding box center [218, 89] width 30 height 7
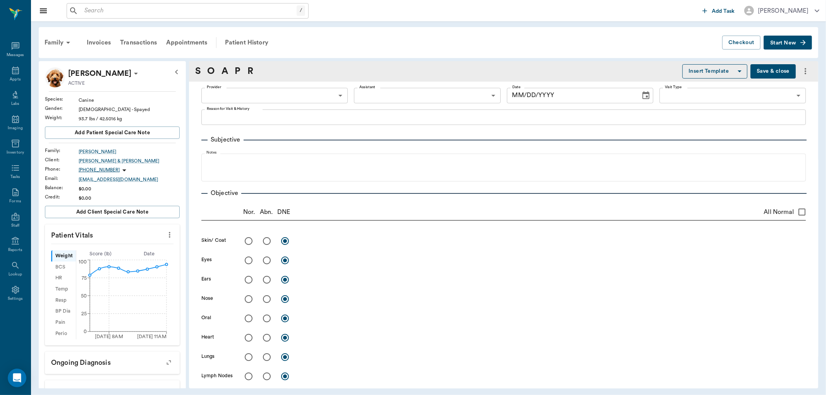
type input "642ef10e332a41444de2bad1"
type input "66672ef5d8069dbc7eb4c651"
type input "65d2be4f46e3a538d89b8c1a"
type textarea "BASIC ADULT, NT -JESS"
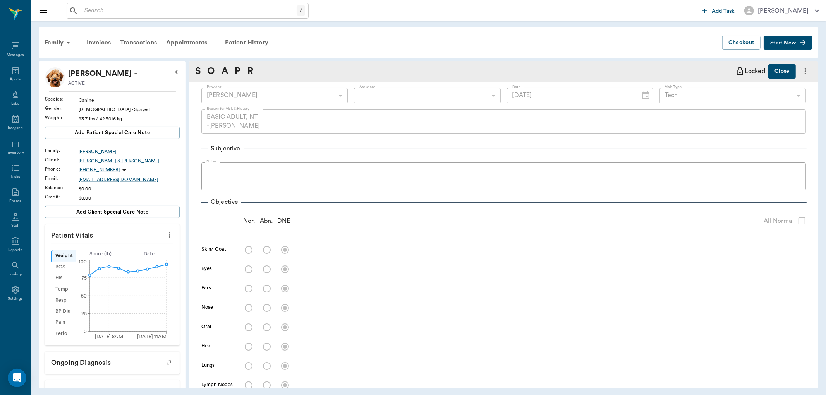
type input "04/03/2025"
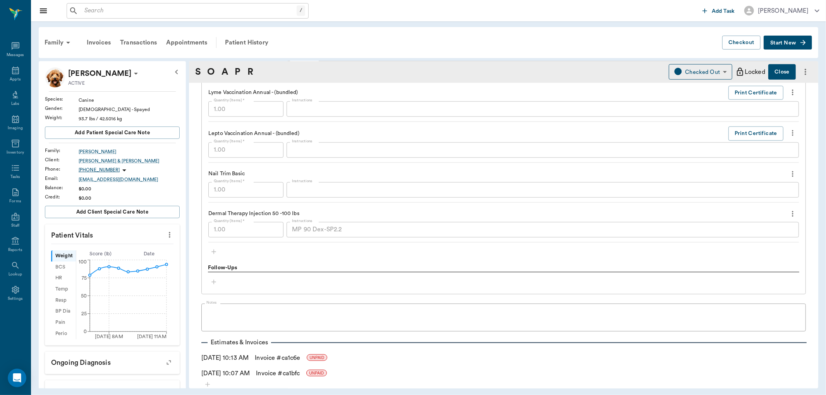
scroll to position [733, 0]
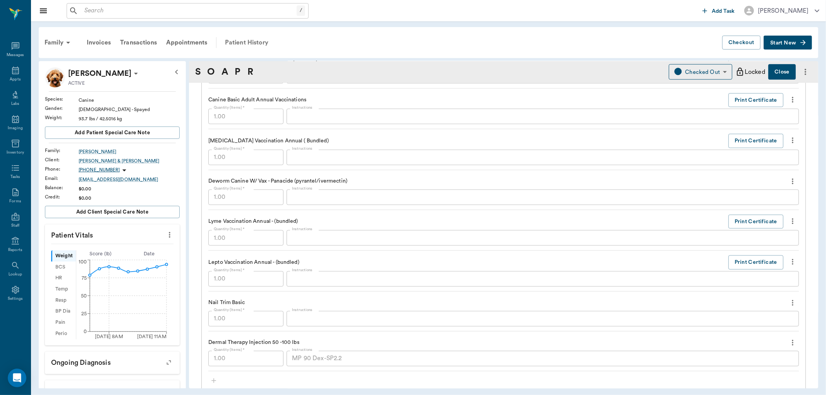
click at [246, 43] on div "Patient History" at bounding box center [246, 42] width 53 height 19
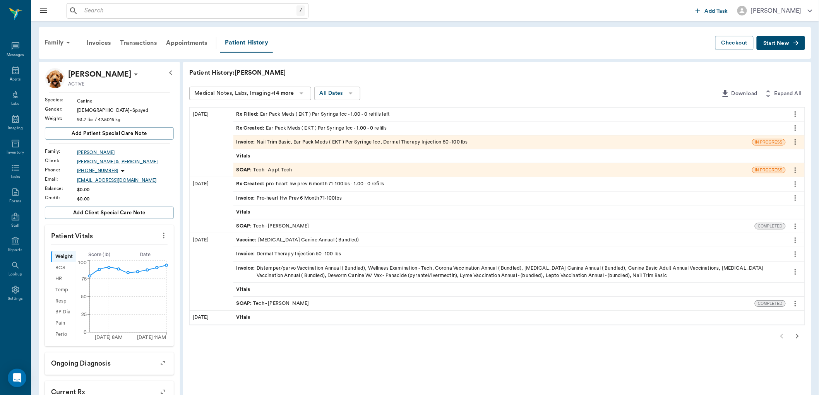
click at [297, 141] on div "Invoice : Nail Trim Basic, Ear Pack Meds ( EKT ) Per Syringe 1cc, Dermal Therap…" at bounding box center [353, 142] width 232 height 7
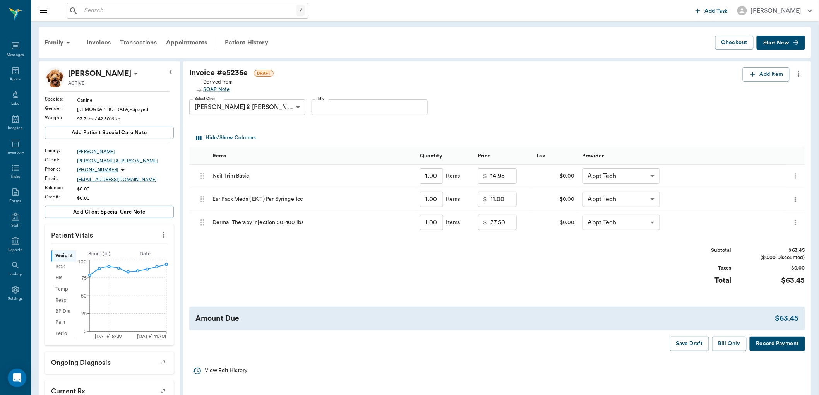
click at [434, 202] on input "1.00" at bounding box center [431, 199] width 23 height 15
type input "4"
type input "44.00"
type input "4"
click at [522, 281] on div "Subtotal $96.45 ($0.00 Discounted) Taxes $0.00 Total $96.45" at bounding box center [497, 271] width 616 height 48
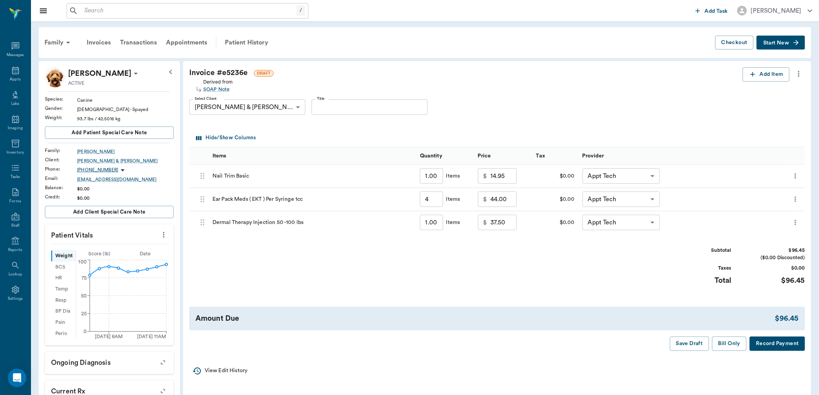
click at [424, 227] on input "1.00" at bounding box center [431, 222] width 23 height 15
click at [212, 91] on div "SOAP Note" at bounding box center [218, 89] width 30 height 7
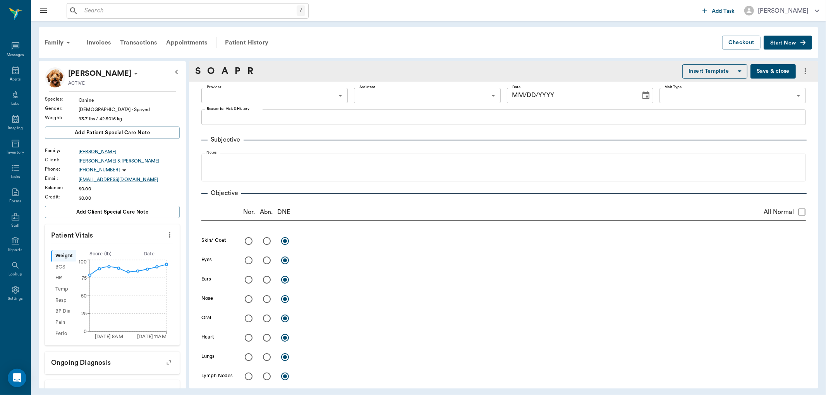
type input "63ec2f075fda476ae8351a4c"
type input "6740bf97de10e07744acf1eb"
type input "65d2be4f46e3a538d89b8c1a"
type textarea "NT [GEOGRAPHIC_DATA]"
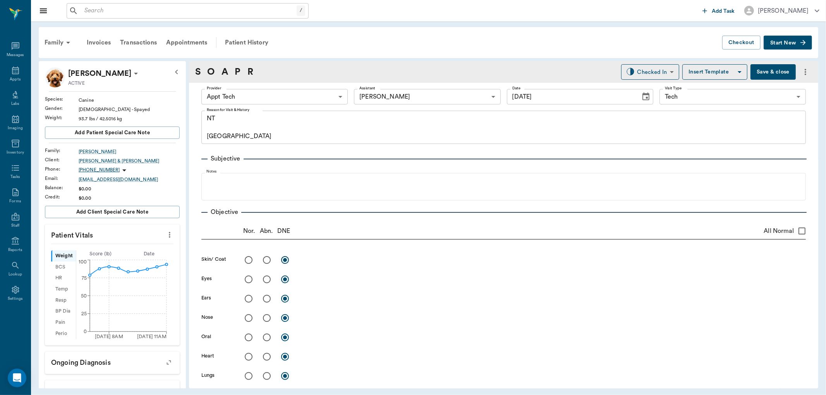
type input "[DATE]"
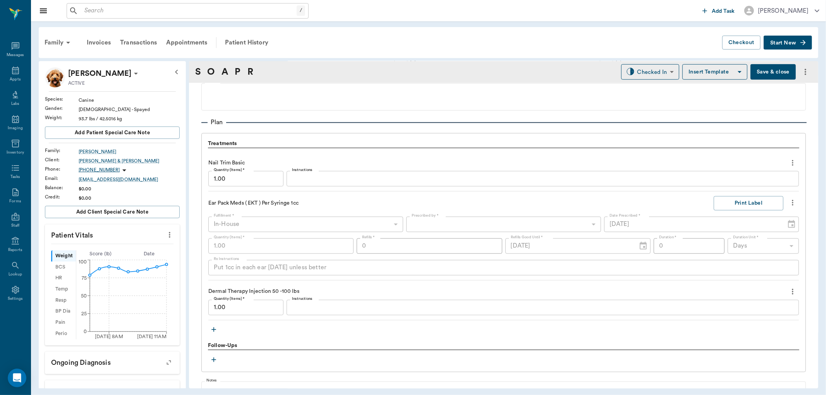
scroll to position [516, 0]
click at [361, 307] on textarea "Instructions" at bounding box center [542, 307] width 501 height 9
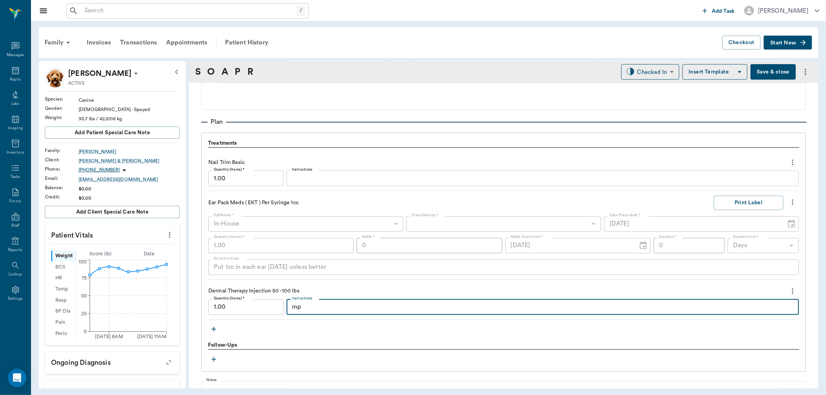
type textarea "m"
type textarea "MP 95 - D"
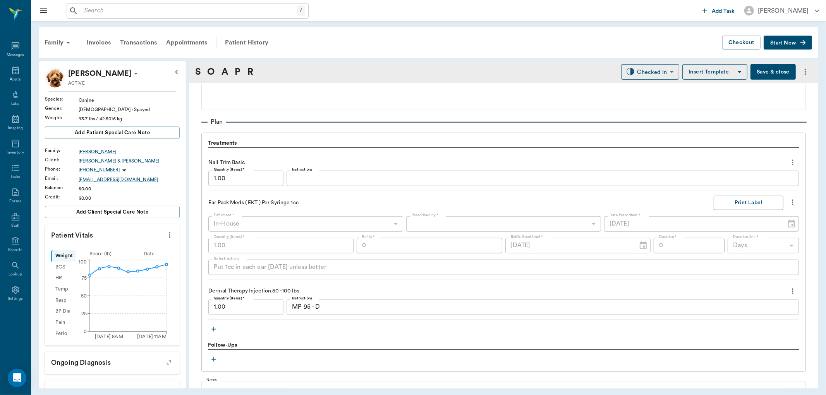
click at [208, 324] on button "button" at bounding box center [214, 330] width 12 height 12
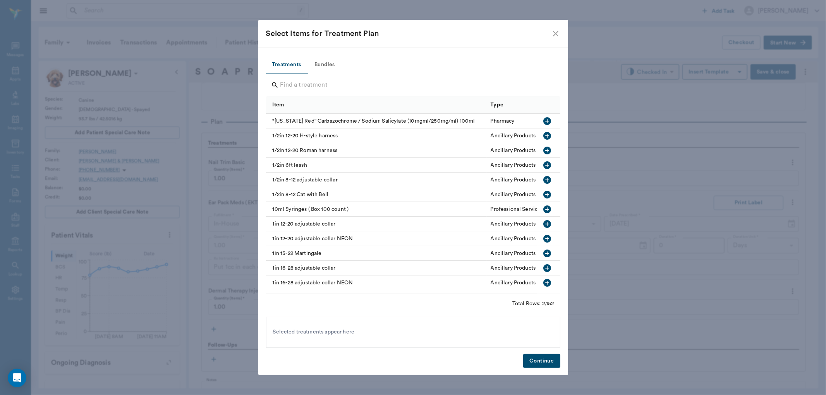
click at [552, 33] on icon "close" at bounding box center [555, 33] width 9 height 9
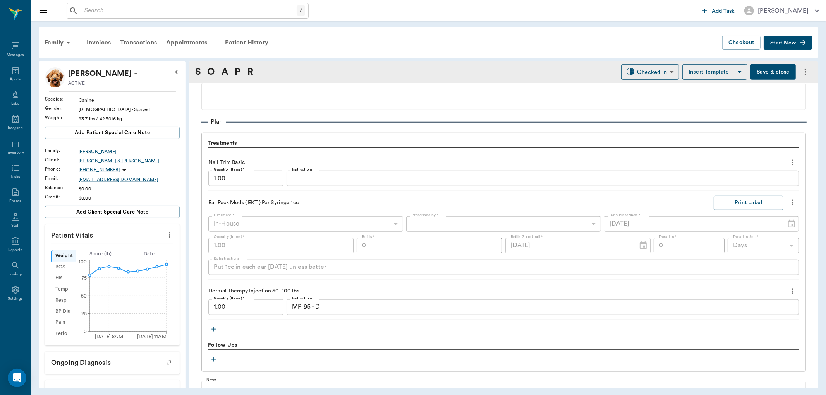
click at [374, 303] on div "MP 95 - D x Instructions" at bounding box center [543, 307] width 512 height 15
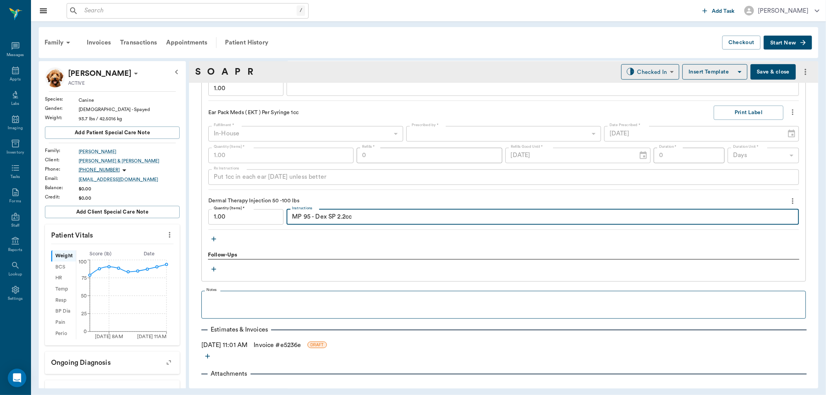
scroll to position [618, 0]
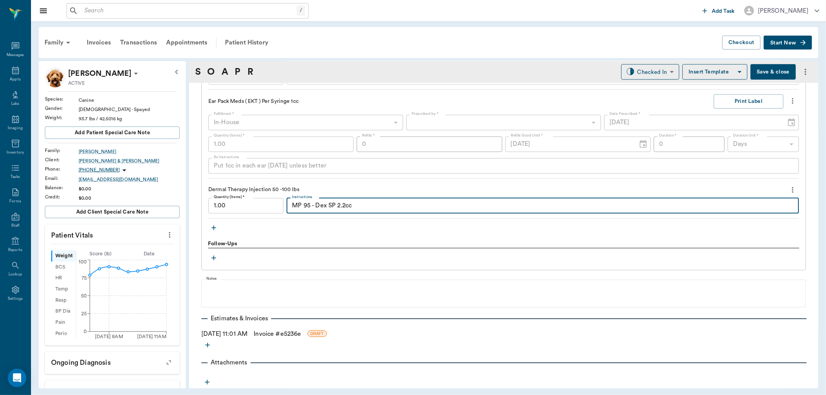
type textarea "MP 95 - Dex SP 2.2cc"
click at [297, 335] on link "Invoice # e5236e" at bounding box center [277, 334] width 47 height 9
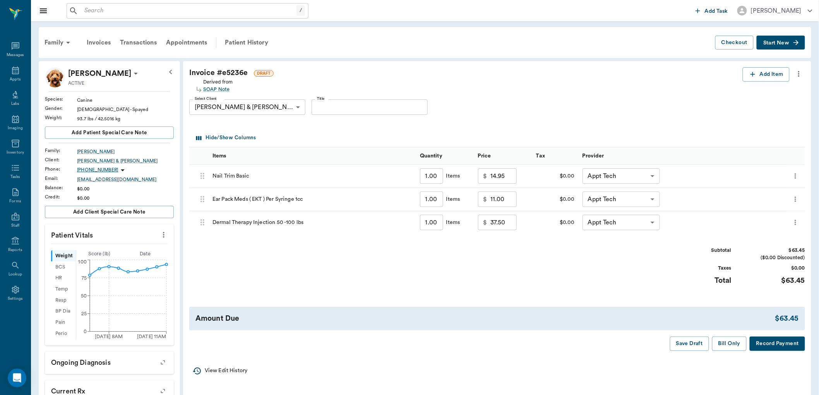
click at [431, 203] on input "1.00" at bounding box center [431, 199] width 23 height 15
type input "4"
type input "44.00"
type input "4"
click at [507, 226] on input "37.50" at bounding box center [504, 222] width 26 height 15
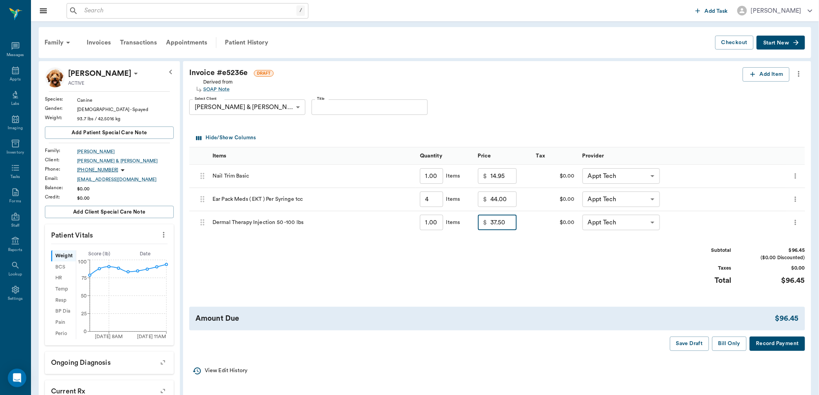
click at [211, 89] on div "SOAP Note" at bounding box center [218, 89] width 30 height 7
click at [217, 88] on div "SOAP Note" at bounding box center [218, 89] width 30 height 7
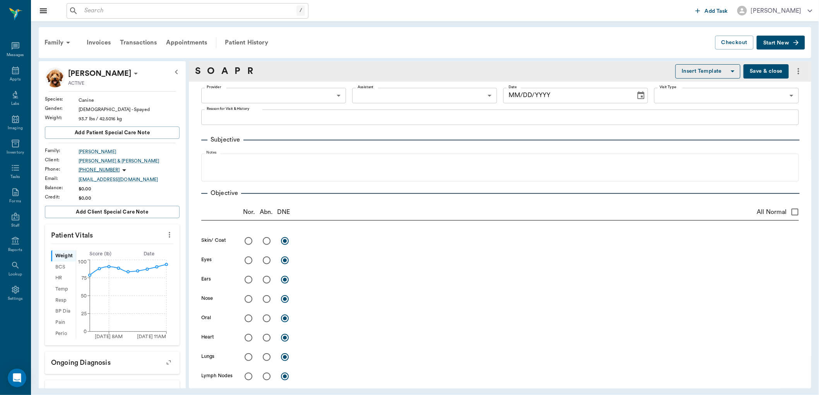
type input "63ec2f075fda476ae8351a4c"
type input "6740bf97de10e07744acf1eb"
type input "65d2be4f46e3a538d89b8c1a"
type textarea "NT [GEOGRAPHIC_DATA]"
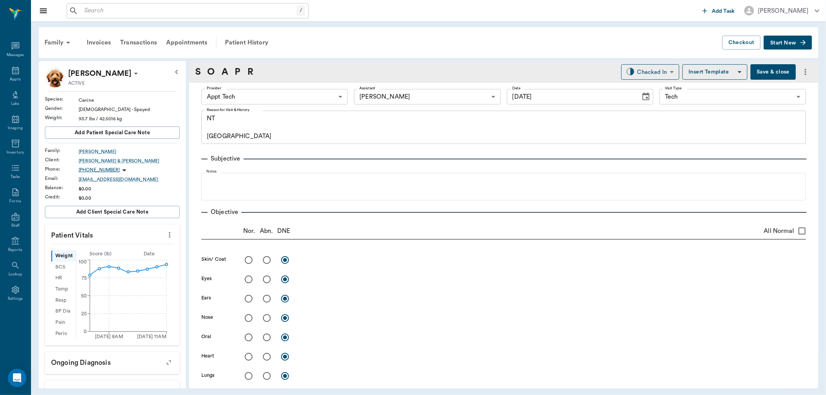
type input "[DATE]"
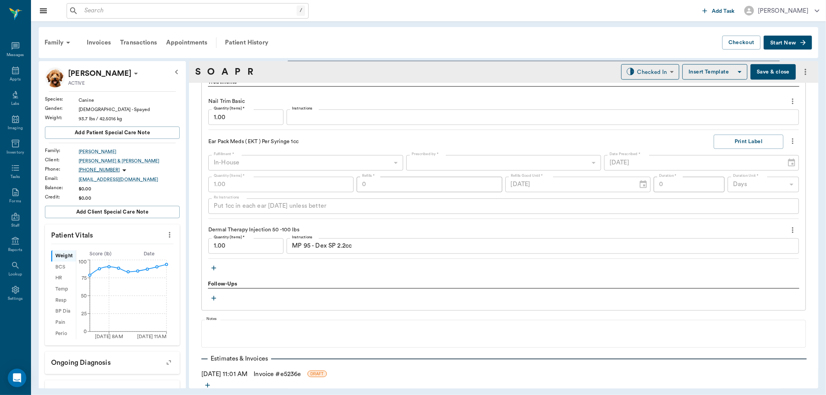
scroll to position [602, 0]
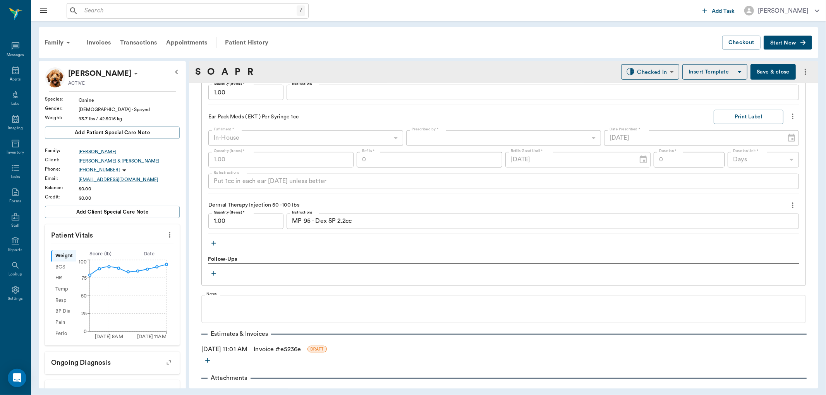
click at [788, 117] on icon "more" at bounding box center [792, 116] width 9 height 9
click at [517, 201] on div at bounding box center [413, 197] width 826 height 395
click at [287, 349] on link "Invoice # e5236e" at bounding box center [277, 349] width 47 height 9
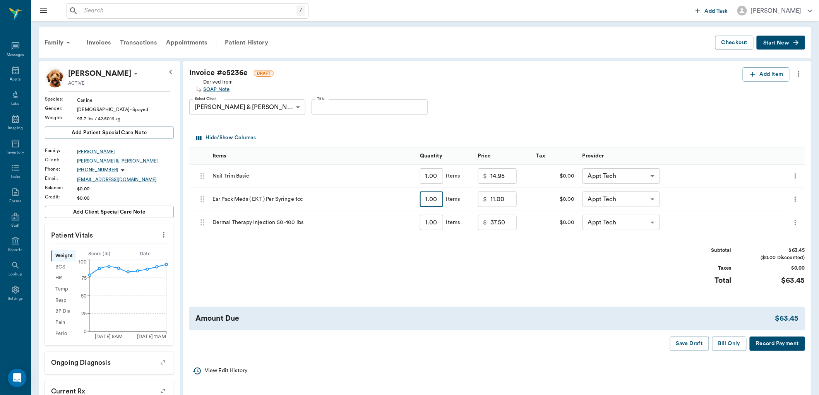
type input "4"
type input "44.00"
click at [735, 346] on button "Bill Only" at bounding box center [730, 344] width 35 height 14
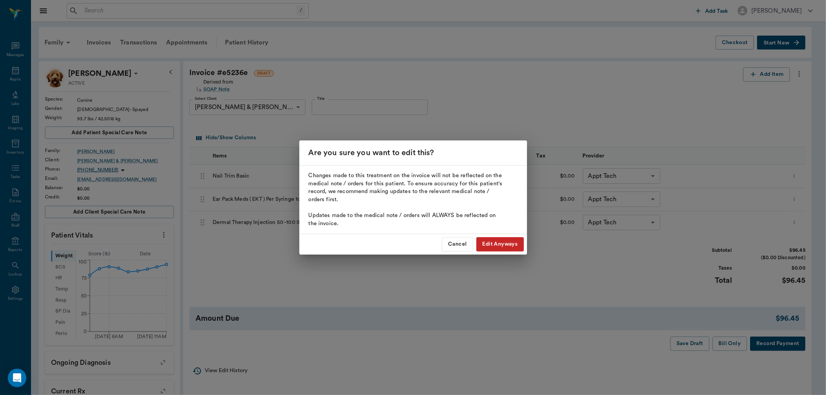
click at [508, 244] on button "Edit Anyways" at bounding box center [500, 244] width 48 height 14
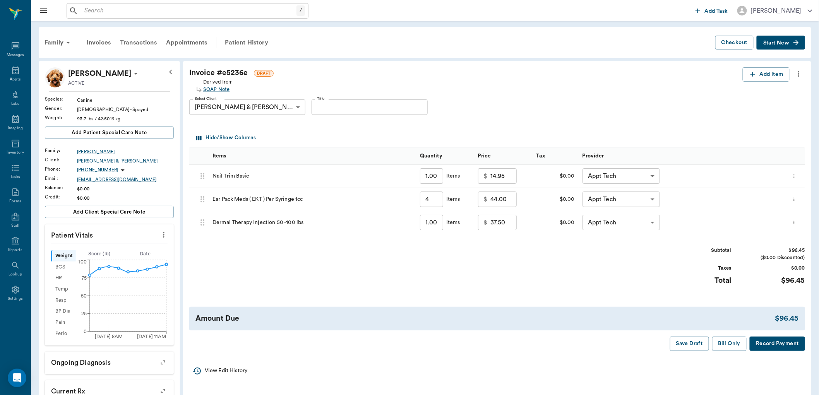
type input "4.00"
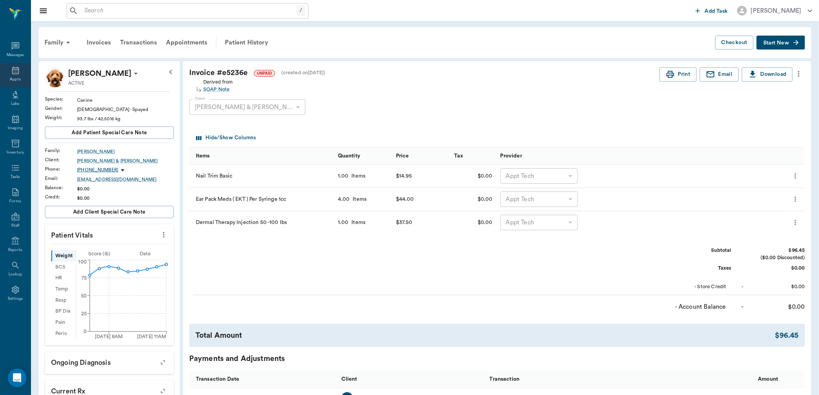
click at [15, 71] on icon at bounding box center [15, 70] width 9 height 9
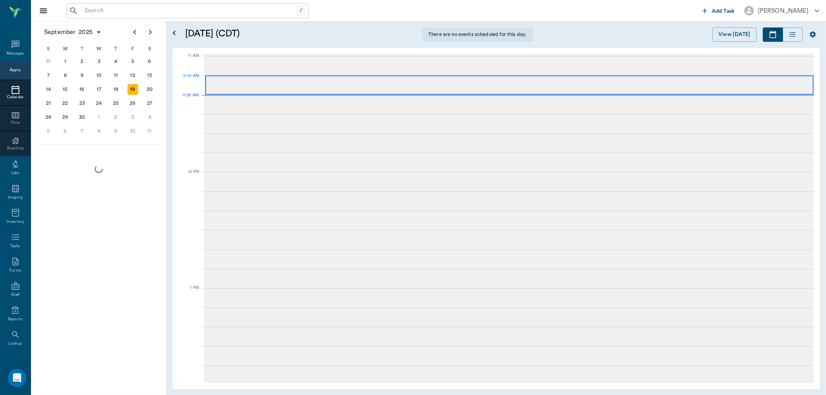
scroll to position [349, 0]
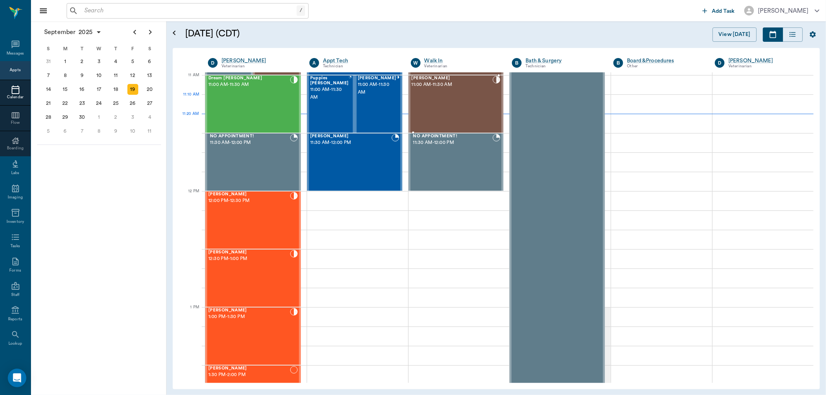
click at [448, 102] on div "[PERSON_NAME] 11:00 AM - 11:30 AM" at bounding box center [452, 104] width 81 height 57
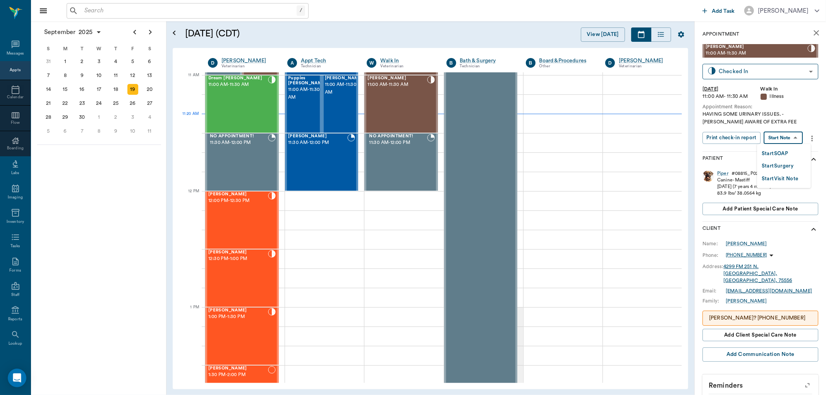
click at [785, 137] on body "/ ​ Add Task Dr. Bert Ellsworth Nectar Messages Appts Calendar Flow Boarding La…" at bounding box center [413, 197] width 826 height 395
click at [780, 148] on li "Start SOAP" at bounding box center [784, 153] width 54 height 13
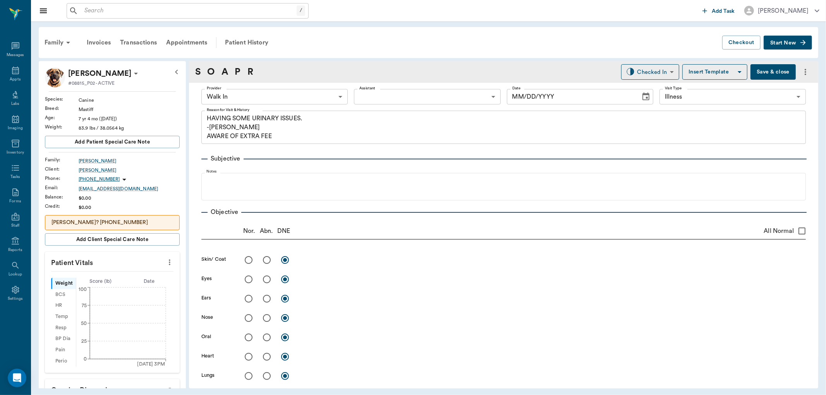
type input "63ee68728bdb516679580557"
type input "65d2be4f46e3a538d89b8c15"
type textarea "HAVING SOME URINARY ISSUES. -[PERSON_NAME] AWARE OF EXTRA FEE"
type input "[DATE]"
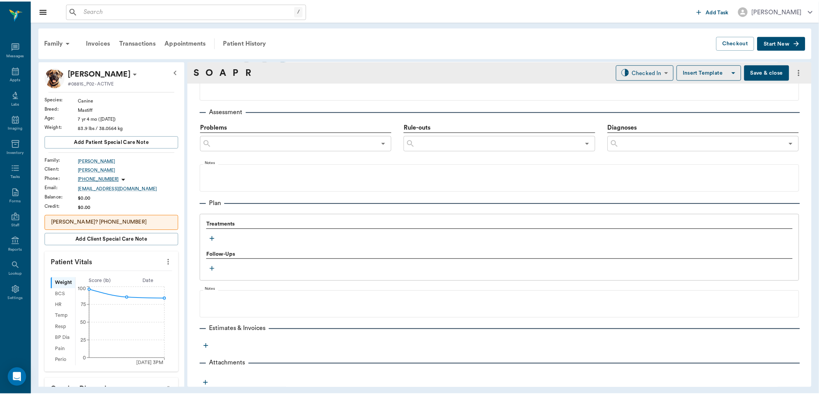
scroll to position [436, 0]
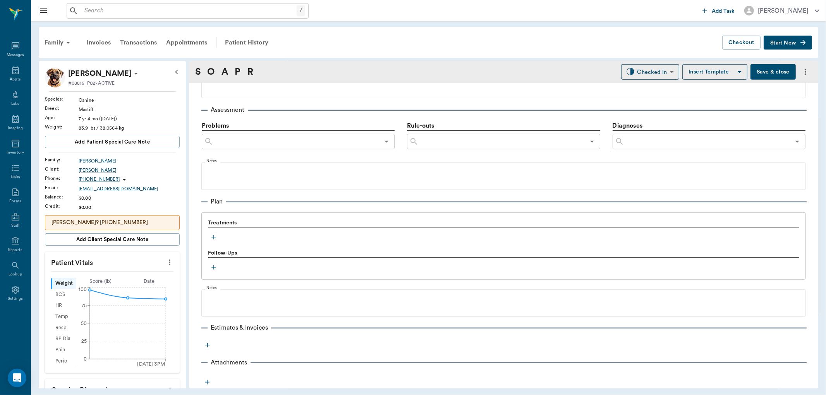
click at [211, 235] on icon "button" at bounding box center [214, 238] width 8 height 8
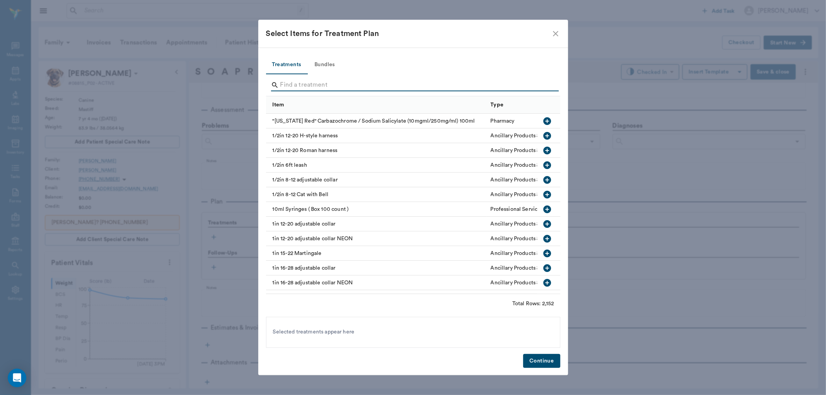
drag, startPoint x: 297, startPoint y: 83, endPoint x: 297, endPoint y: 89, distance: 5.8
click at [297, 89] on input "Search" at bounding box center [413, 85] width 267 height 12
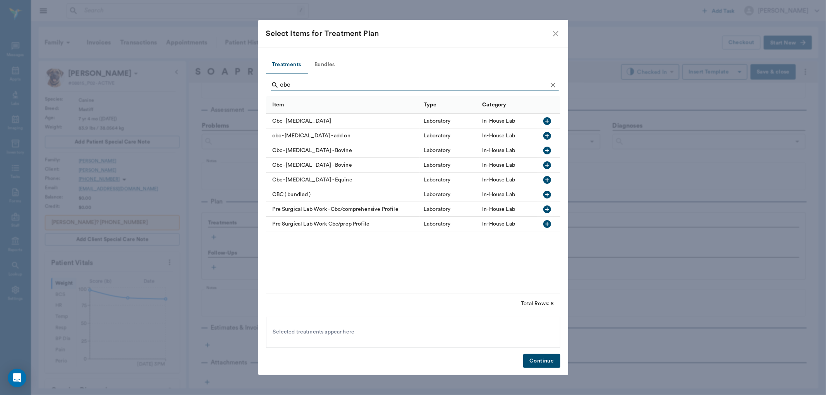
type input "cbc"
click at [543, 122] on icon "button" at bounding box center [547, 121] width 8 height 8
click at [549, 81] on button "Clear" at bounding box center [553, 85] width 12 height 12
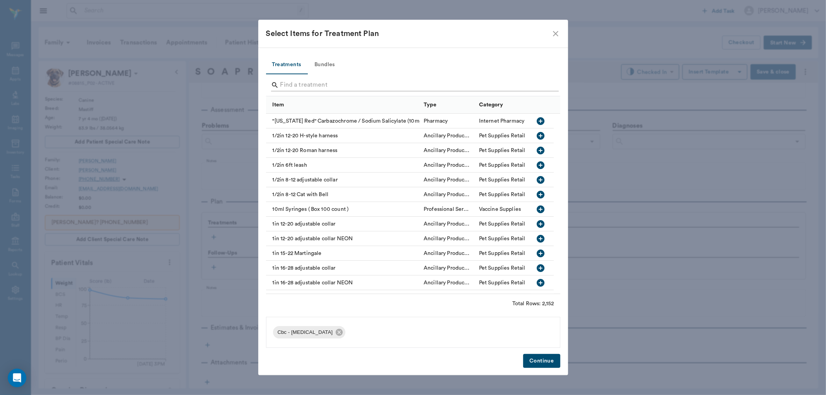
click at [536, 86] on input "Search" at bounding box center [413, 85] width 267 height 12
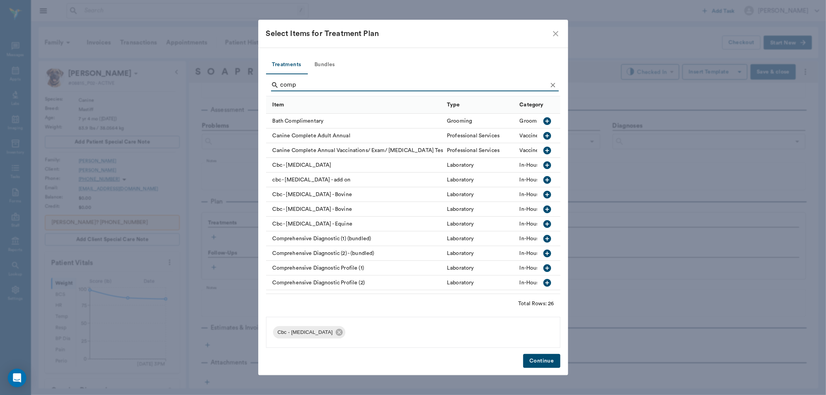
type input "comp"
click at [543, 285] on icon "button" at bounding box center [547, 283] width 8 height 8
click at [538, 365] on button "Continue" at bounding box center [541, 361] width 37 height 14
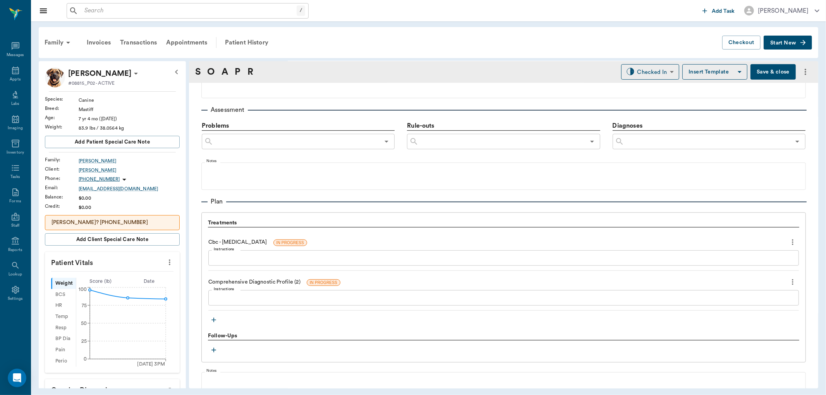
drag, startPoint x: 772, startPoint y: 76, endPoint x: 744, endPoint y: 106, distance: 40.8
click at [769, 71] on button "Save & close" at bounding box center [772, 71] width 45 height 15
